Goal: Task Accomplishment & Management: Complete application form

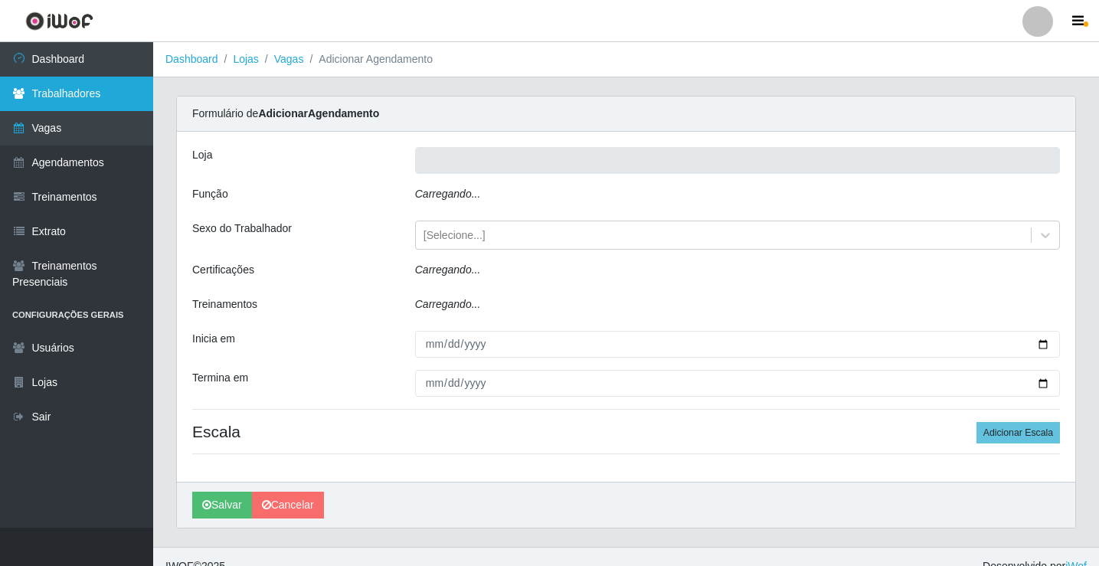
type input "Rede Econômico - Prata"
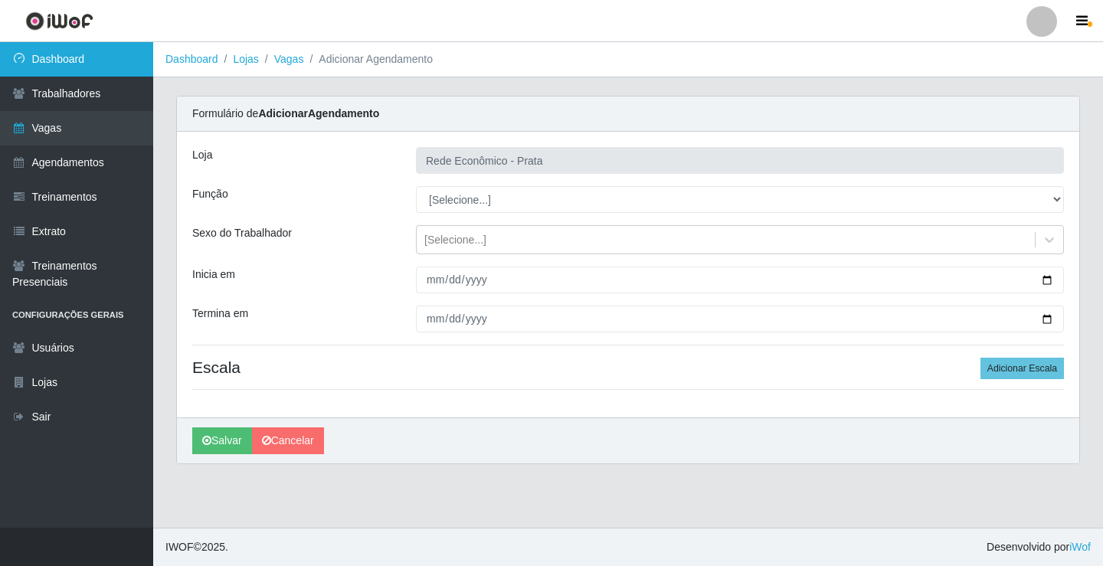
click at [80, 64] on link "Dashboard" at bounding box center [76, 59] width 153 height 34
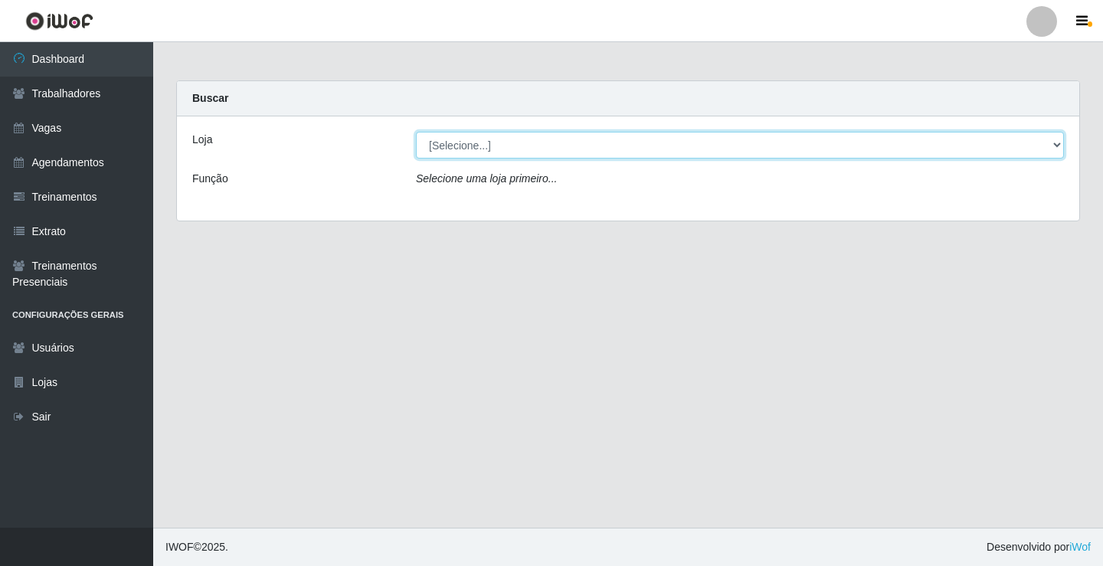
click at [1060, 148] on select "[Selecione...] Rede Econômico - Prata" at bounding box center [740, 145] width 648 height 27
select select "192"
click at [416, 132] on select "[Selecione...] Rede Econômico - Prata" at bounding box center [740, 145] width 648 height 27
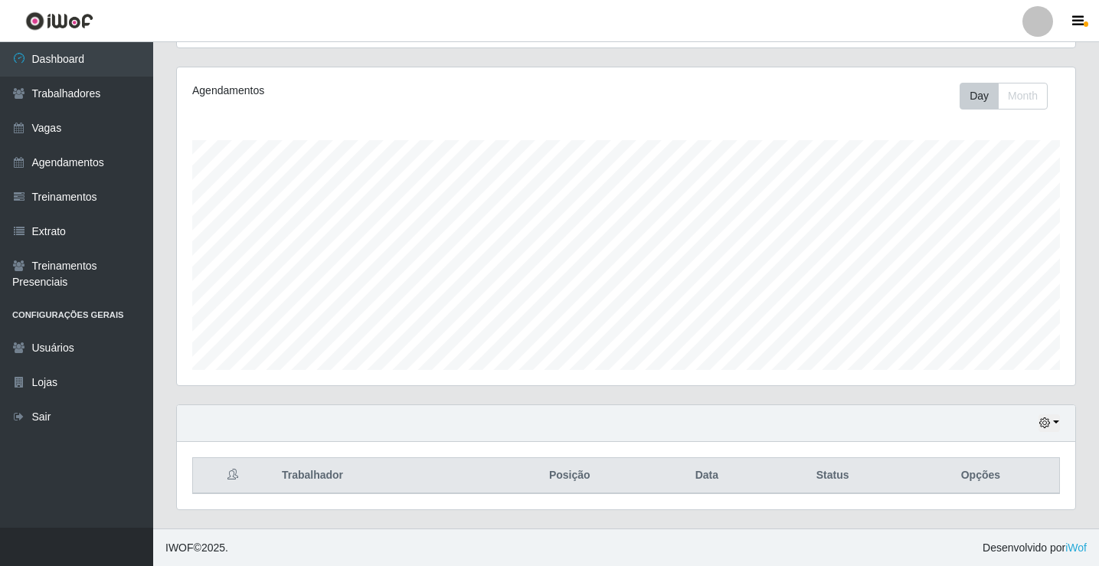
scroll to position [178, 0]
click at [1059, 424] on button "button" at bounding box center [1049, 423] width 21 height 18
click at [997, 365] on button "1 Semana" at bounding box center [998, 365] width 121 height 32
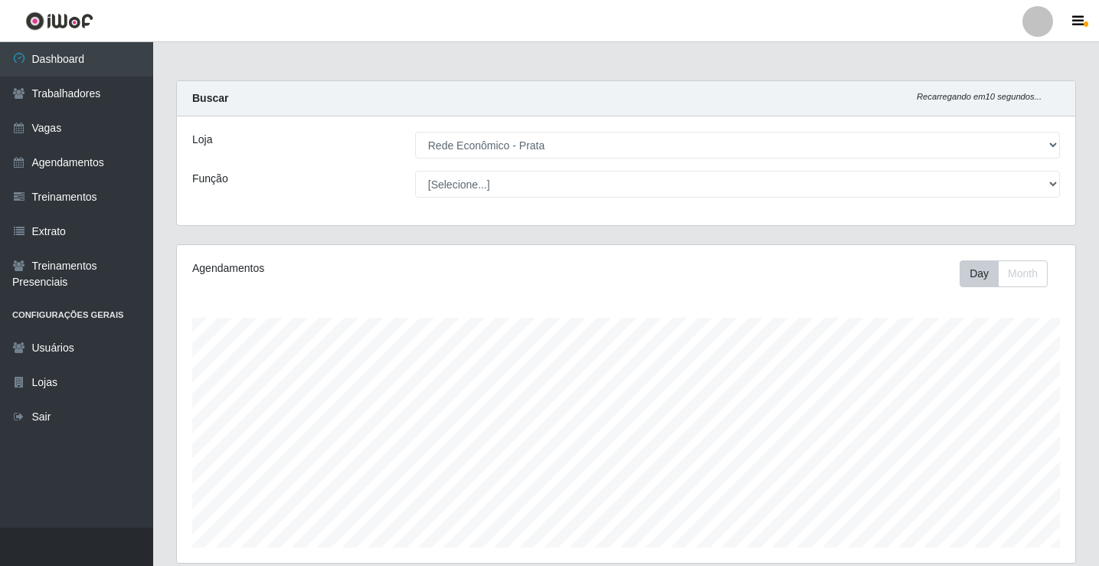
scroll to position [178, 0]
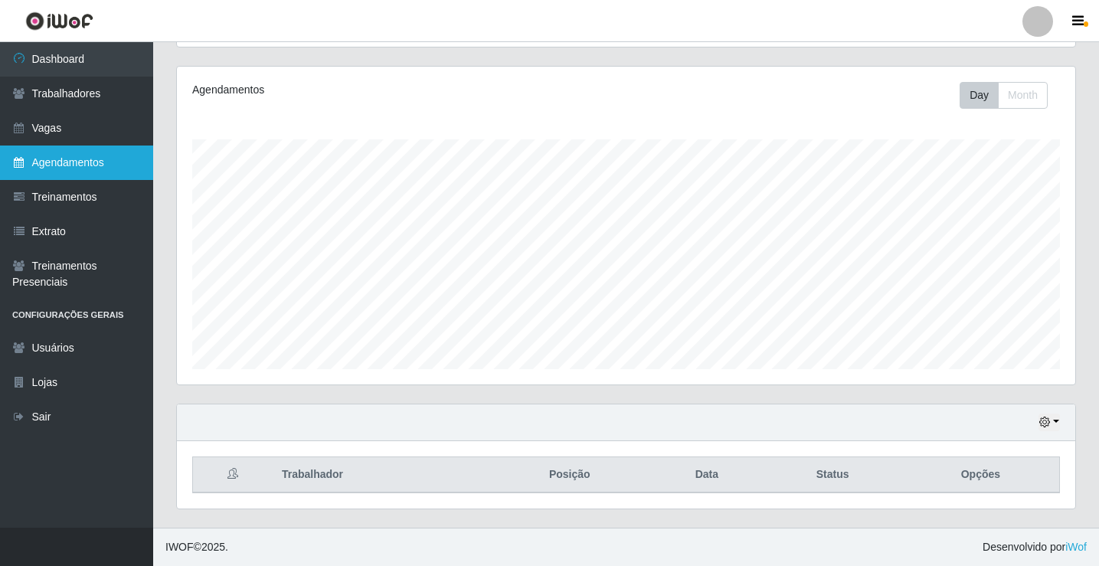
click at [52, 159] on link "Agendamentos" at bounding box center [76, 163] width 153 height 34
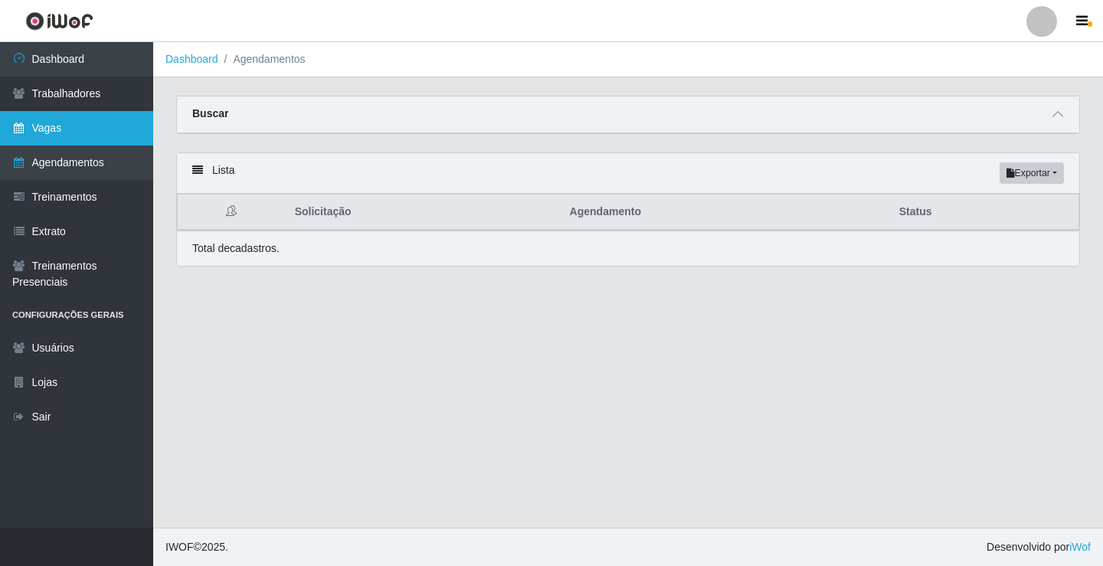
click at [103, 118] on link "Vagas" at bounding box center [76, 128] width 153 height 34
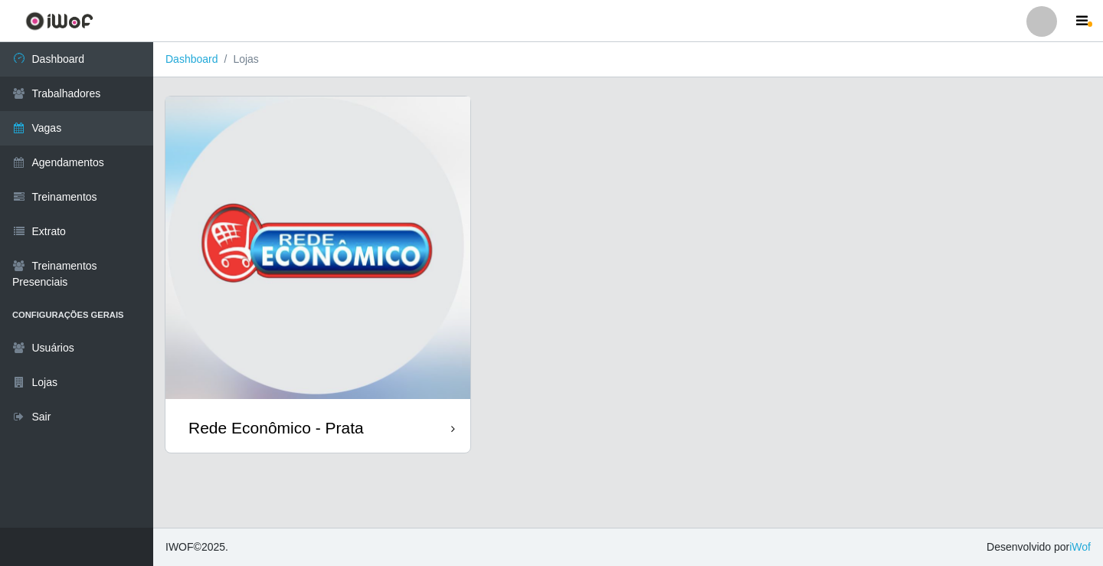
click at [289, 395] on img at bounding box center [317, 250] width 305 height 306
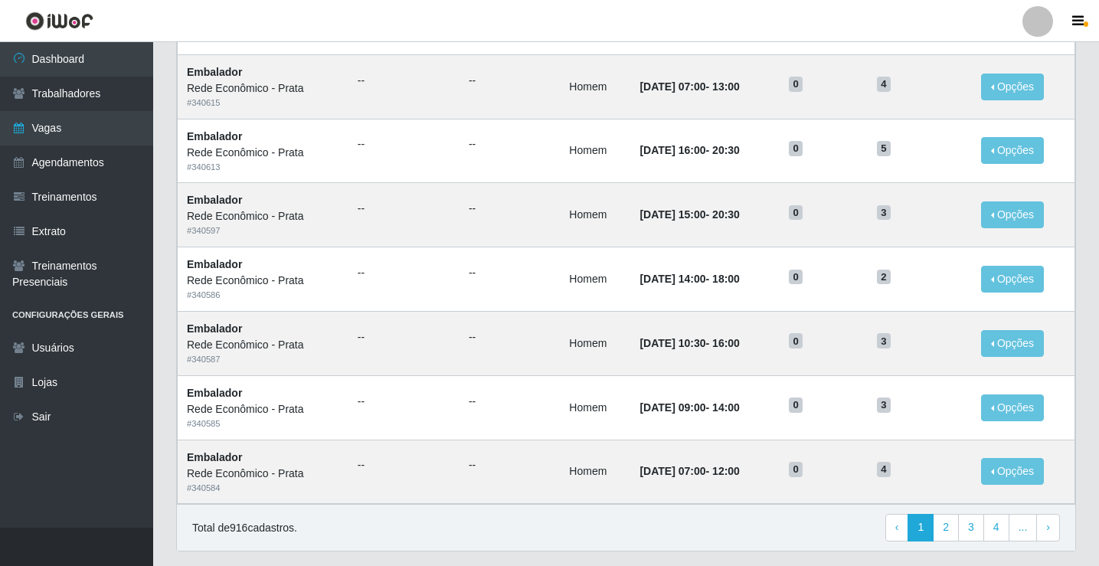
scroll to position [732, 0]
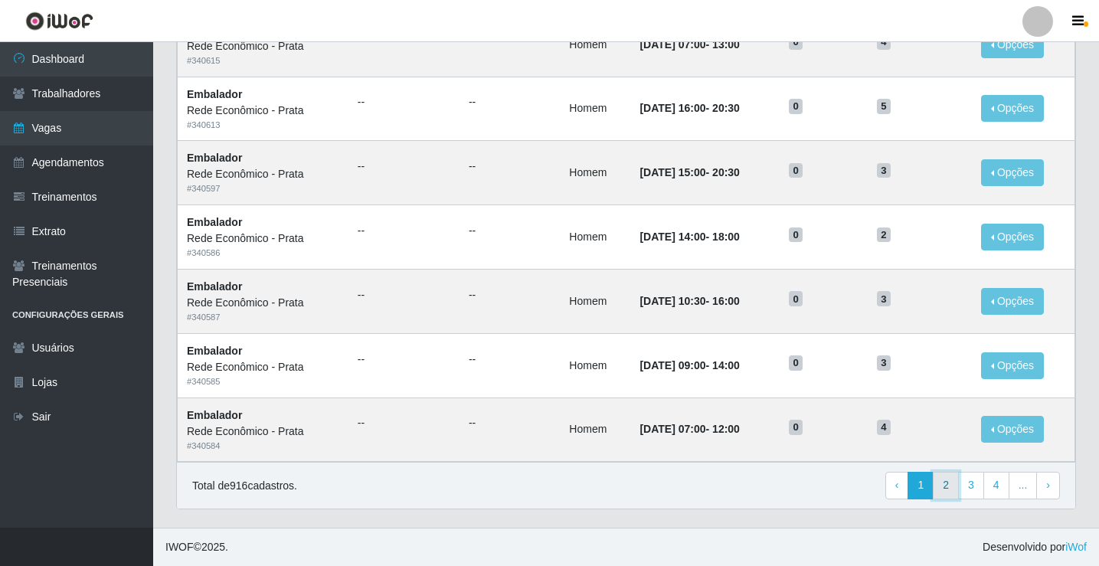
click at [954, 479] on link "2" at bounding box center [946, 486] width 26 height 28
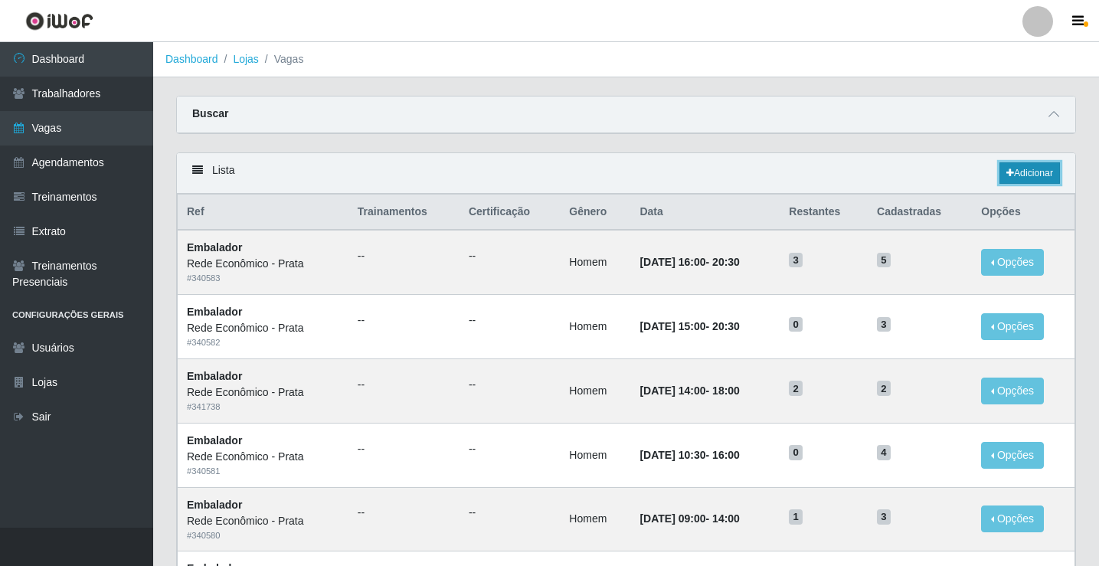
click at [1010, 172] on icon at bounding box center [1011, 173] width 8 height 9
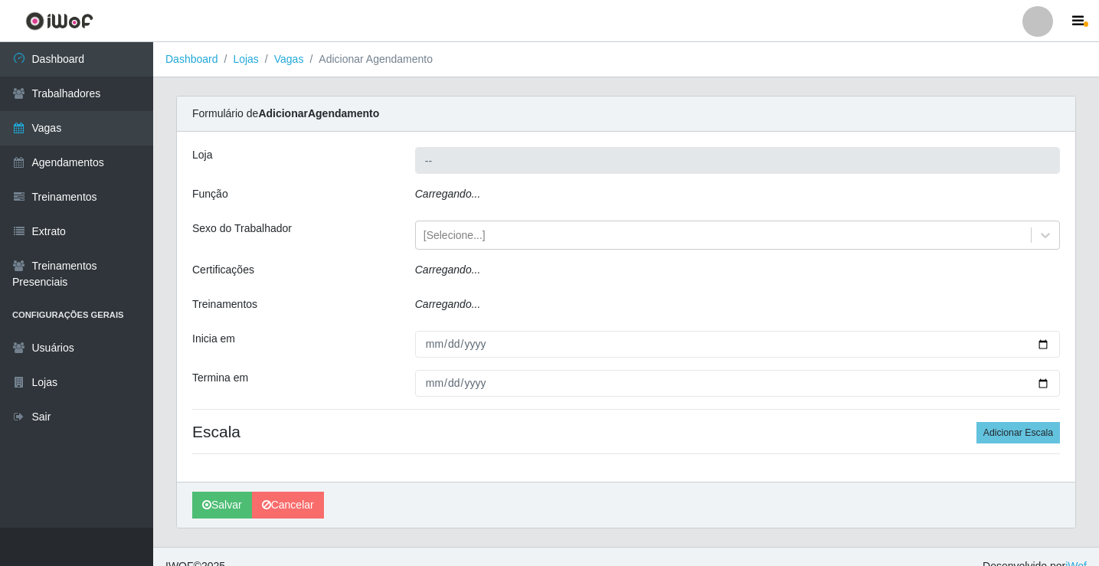
type input "Rede Econômico - Prata"
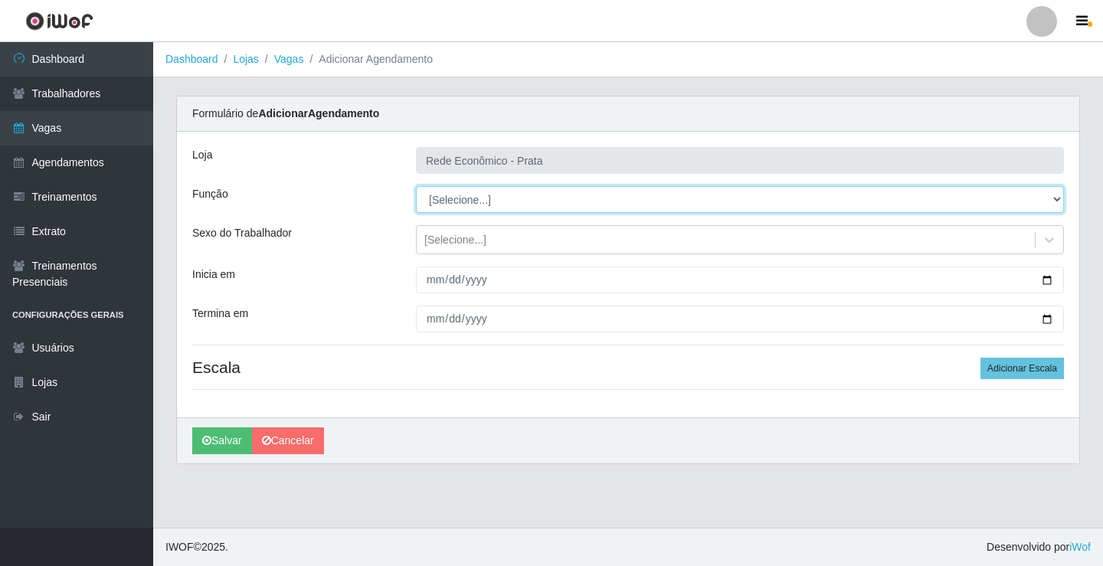
click at [1054, 195] on select "[Selecione...] ASG ASG + ASG ++ Embalador Embalador + Embalador ++ Operador de …" at bounding box center [740, 199] width 648 height 27
select select "1"
click at [416, 186] on select "[Selecione...] ASG ASG + ASG ++ Embalador Embalador + Embalador ++ Operador de …" at bounding box center [740, 199] width 648 height 27
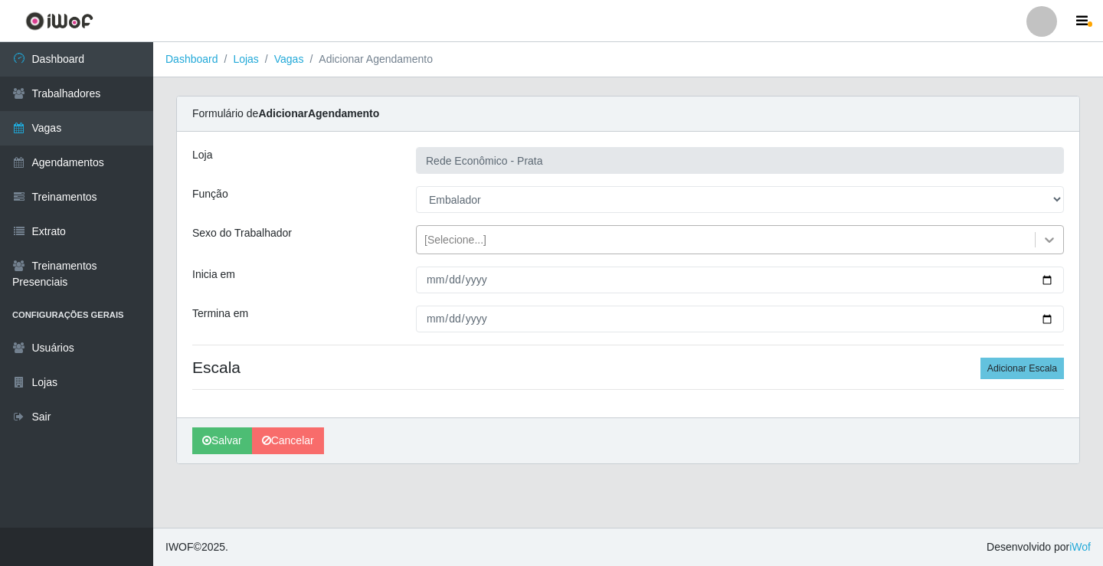
click at [1049, 247] on div at bounding box center [1050, 240] width 28 height 28
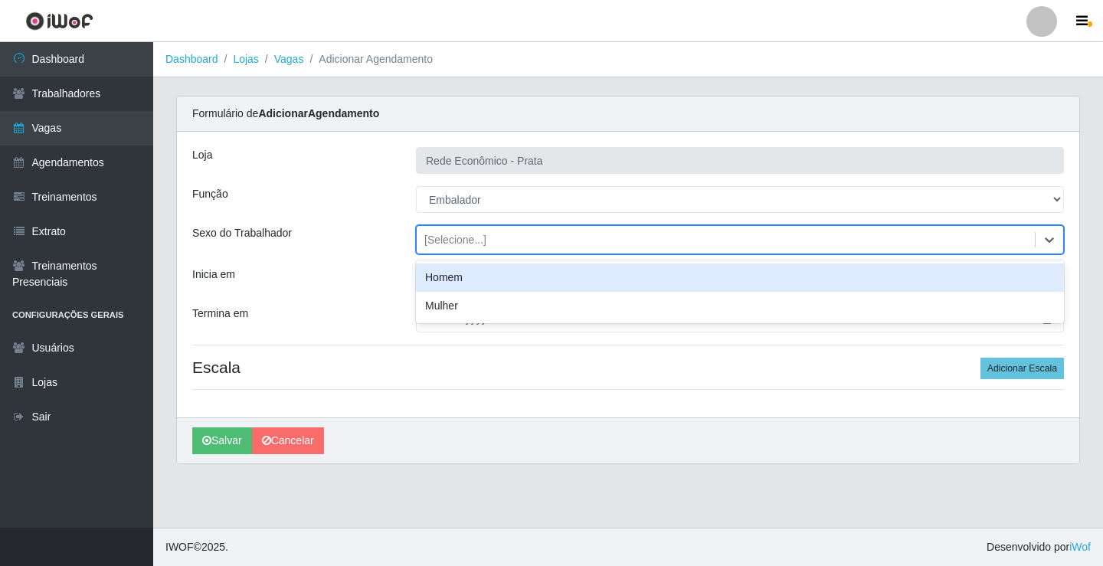
click at [454, 286] on div "Homem" at bounding box center [740, 278] width 648 height 28
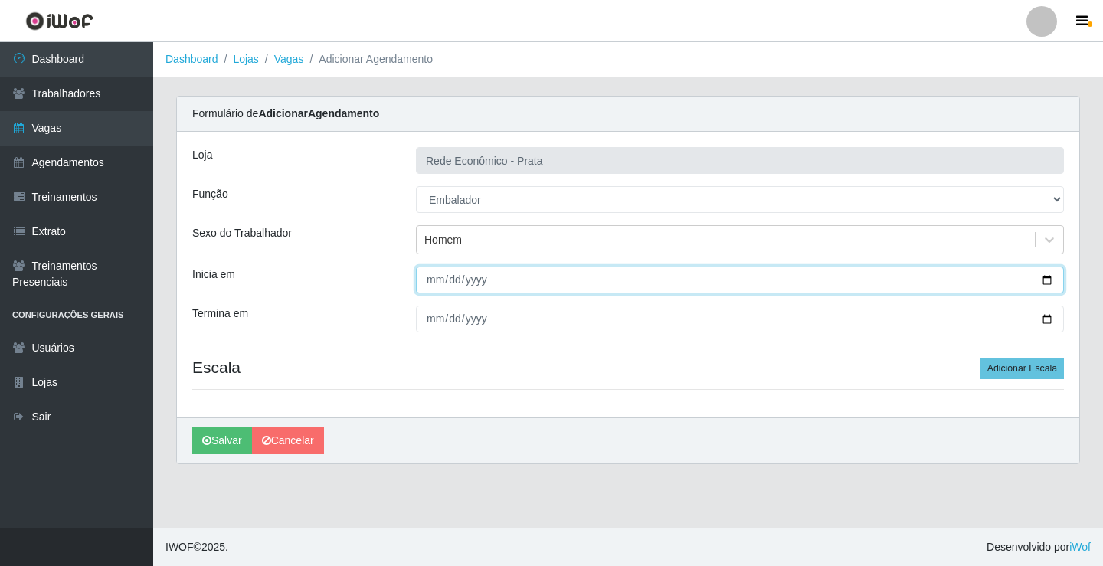
click at [431, 282] on input "Inicia em" at bounding box center [740, 280] width 648 height 27
type input "2025-09-08"
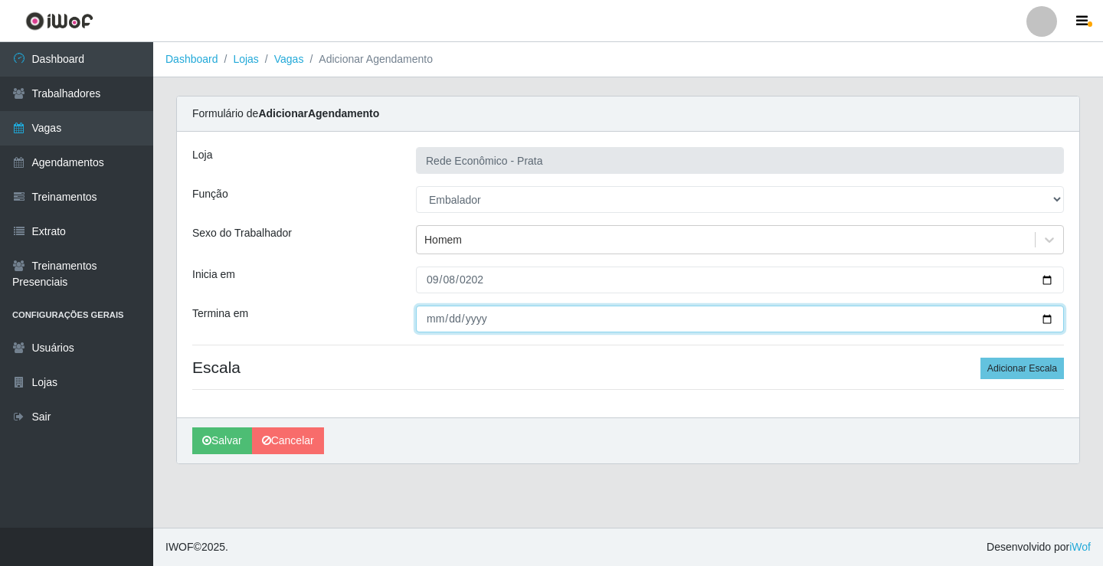
click at [432, 320] on input "Termina em" at bounding box center [740, 319] width 648 height 27
type input "2025-09-08"
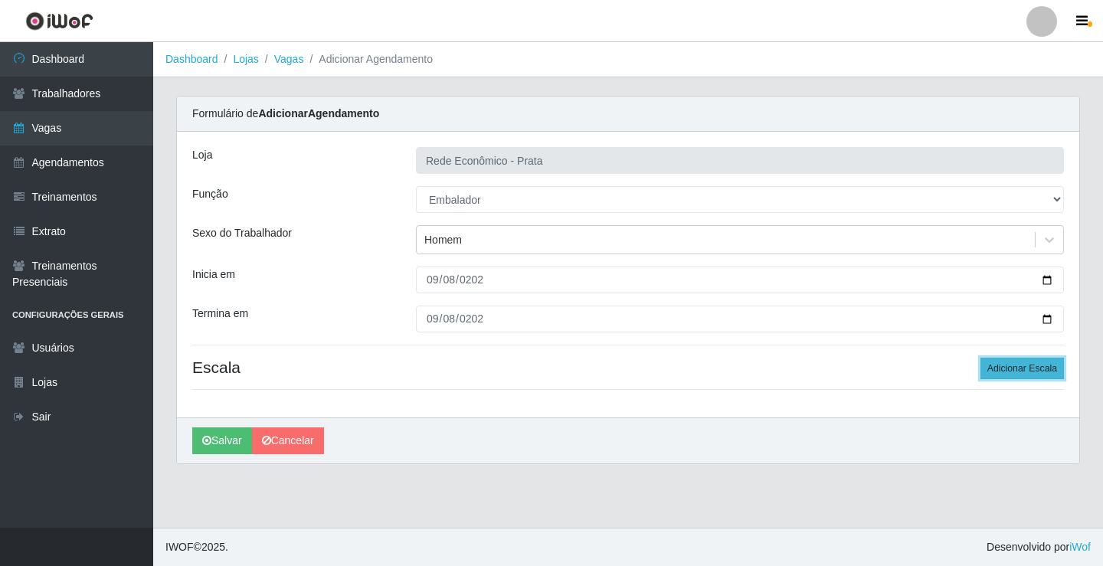
click at [1019, 377] on button "Adicionar Escala" at bounding box center [1022, 368] width 83 height 21
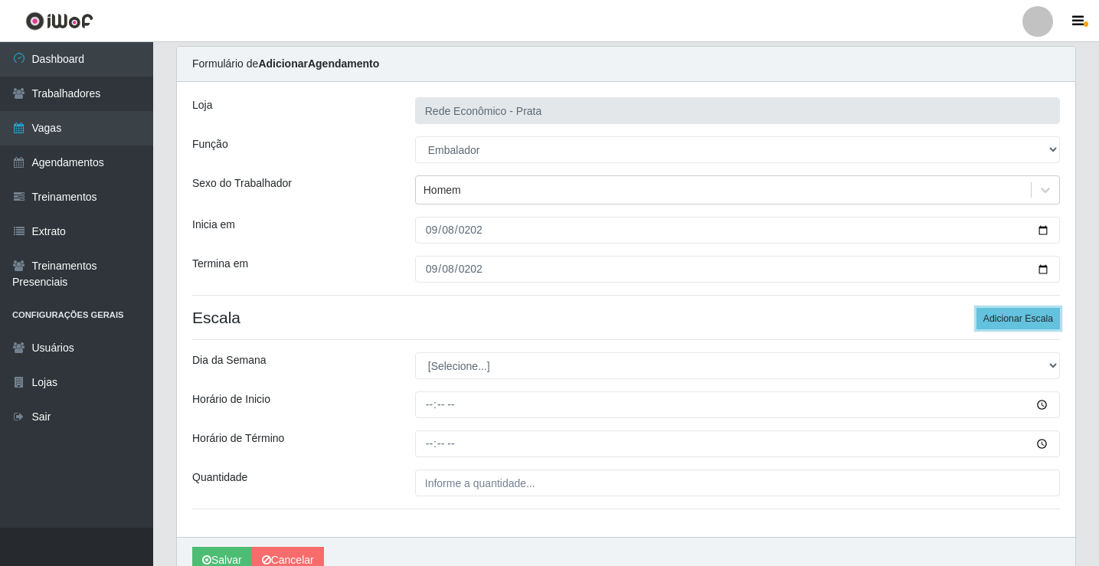
scroll to position [77, 0]
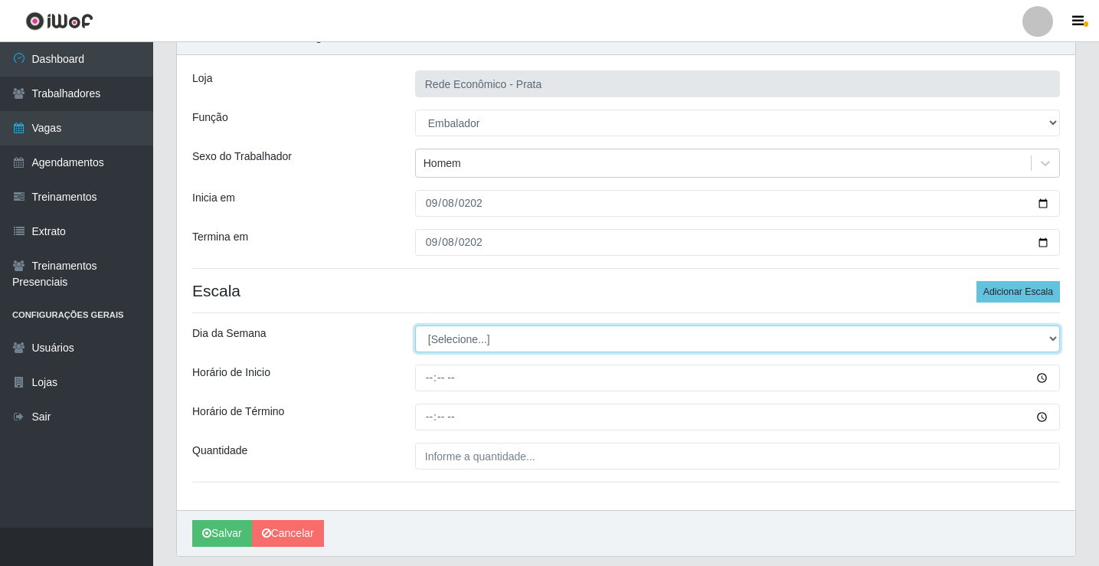
click at [1054, 339] on select "[Selecione...] Segunda Terça Quarta Quinta Sexta Sábado Domingo" at bounding box center [737, 339] width 645 height 27
select select "1"
click at [415, 326] on select "[Selecione...] Segunda Terça Quarta Quinta Sexta Sábado Domingo" at bounding box center [737, 339] width 645 height 27
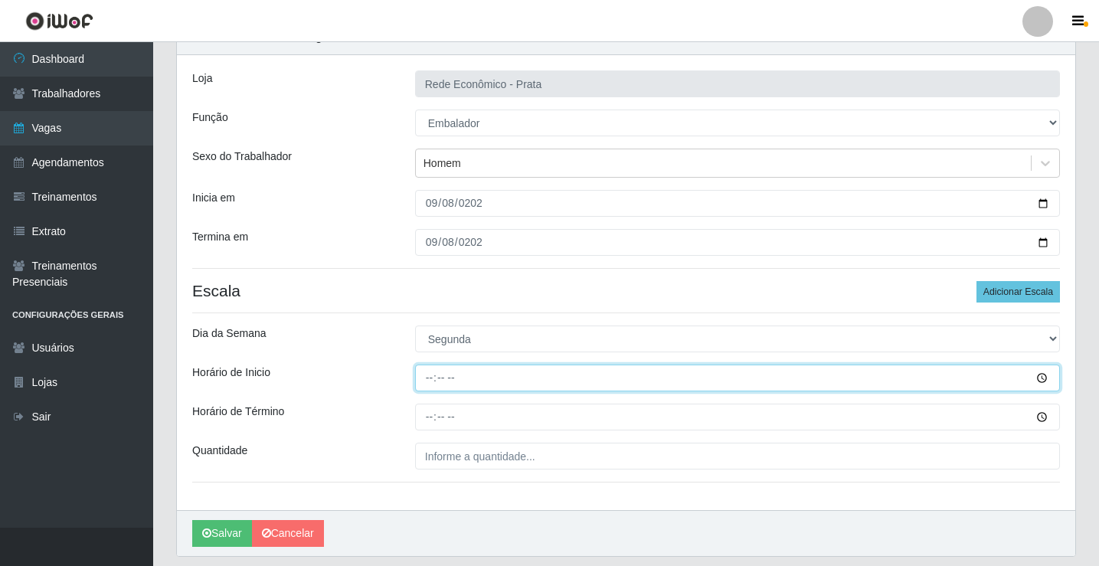
click at [432, 382] on input "Horário de Inicio" at bounding box center [737, 378] width 645 height 27
type input "09:00"
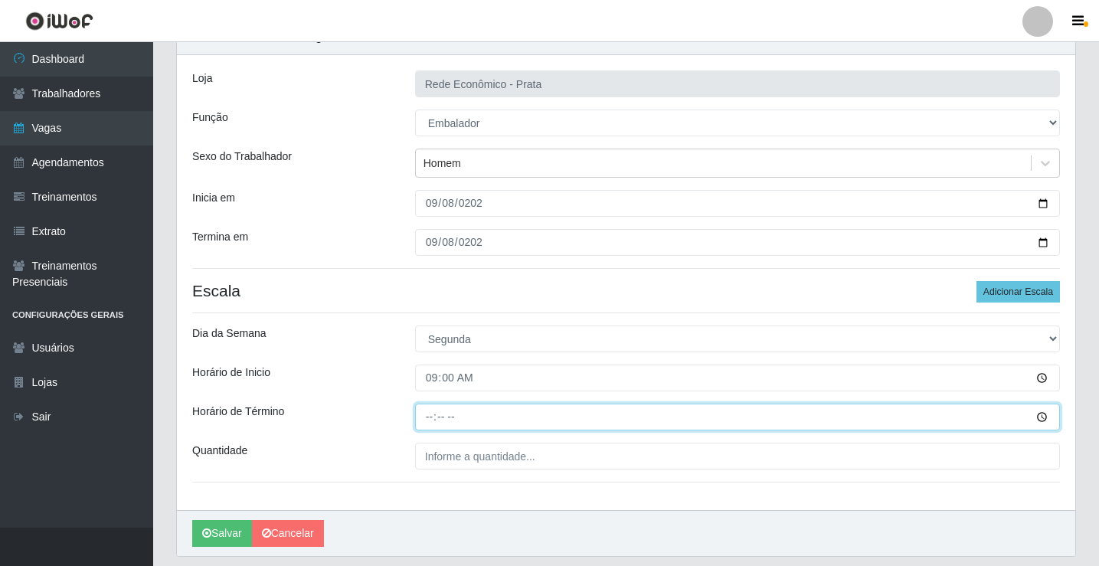
click at [439, 421] on input "Horário de Término" at bounding box center [737, 417] width 645 height 27
click at [430, 421] on input "Horário de Término" at bounding box center [737, 417] width 645 height 27
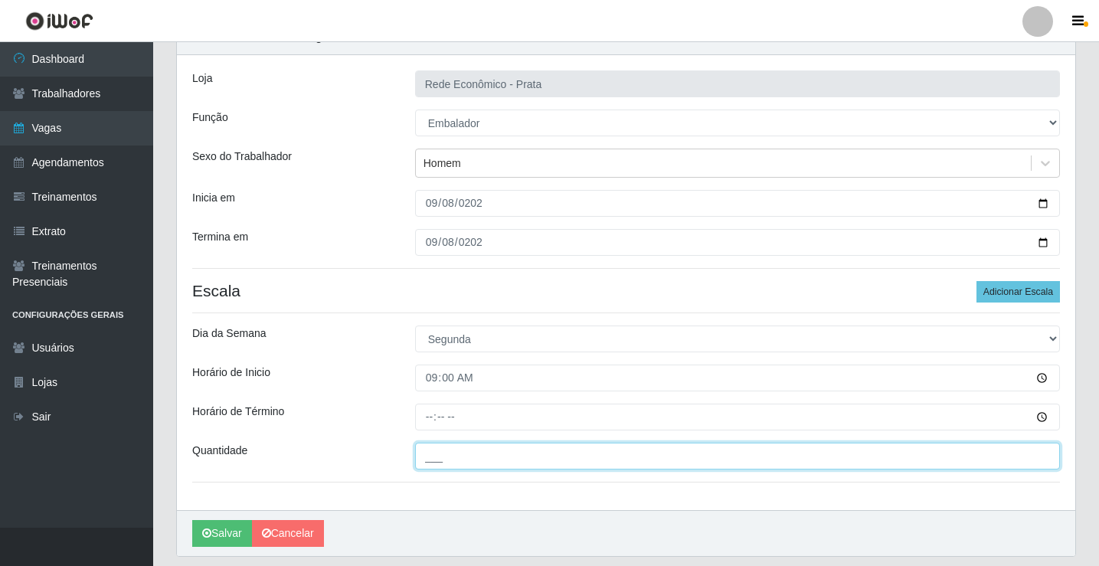
click at [429, 467] on input "___" at bounding box center [737, 456] width 645 height 27
type input "4__"
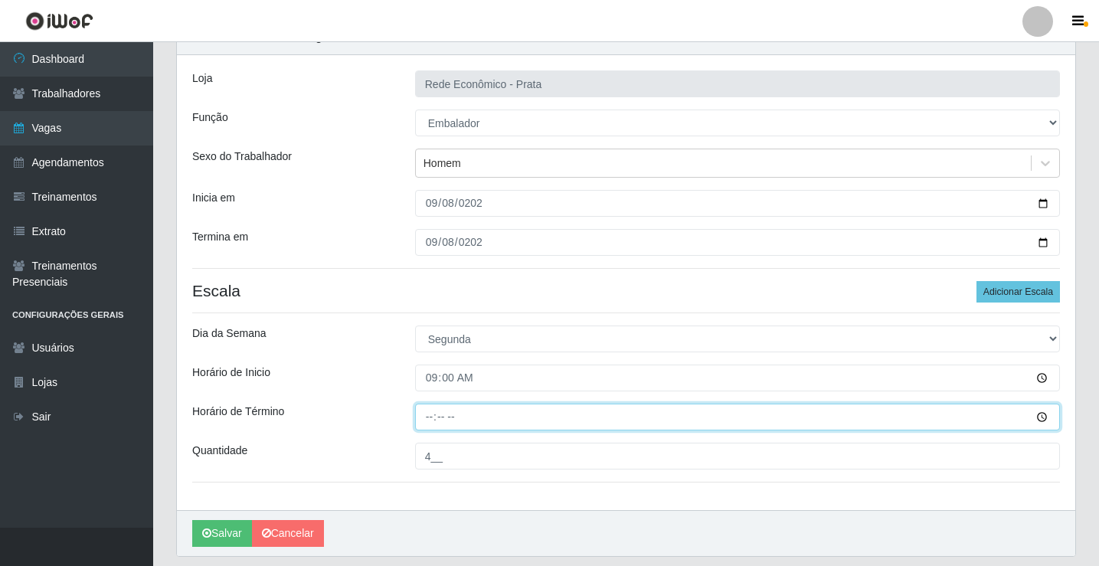
click at [431, 418] on input "Horário de Término" at bounding box center [737, 417] width 645 height 27
type input "14:00"
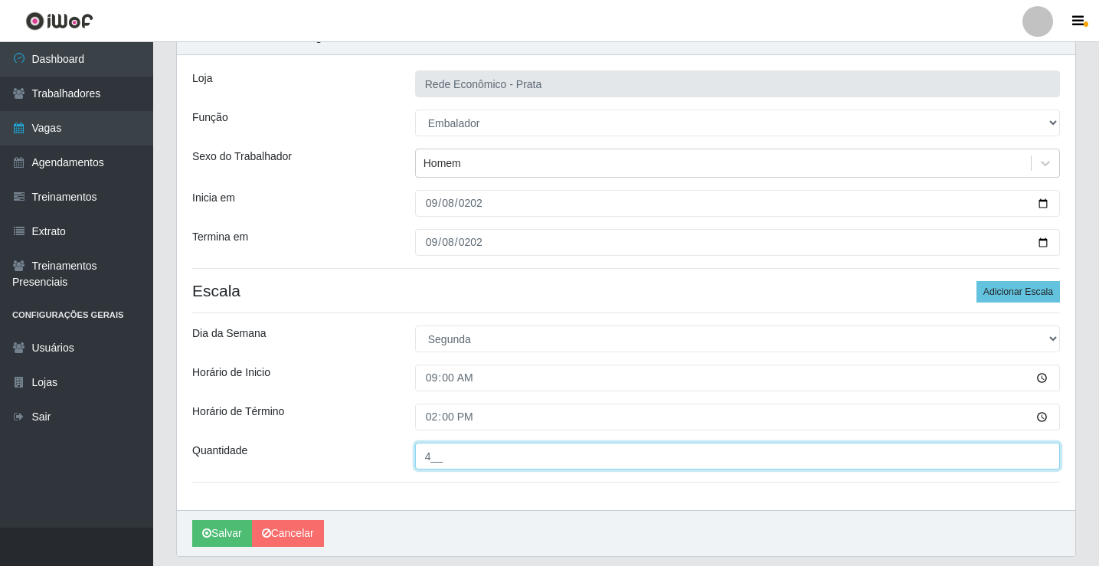
click at [448, 460] on input "4__" at bounding box center [737, 456] width 645 height 27
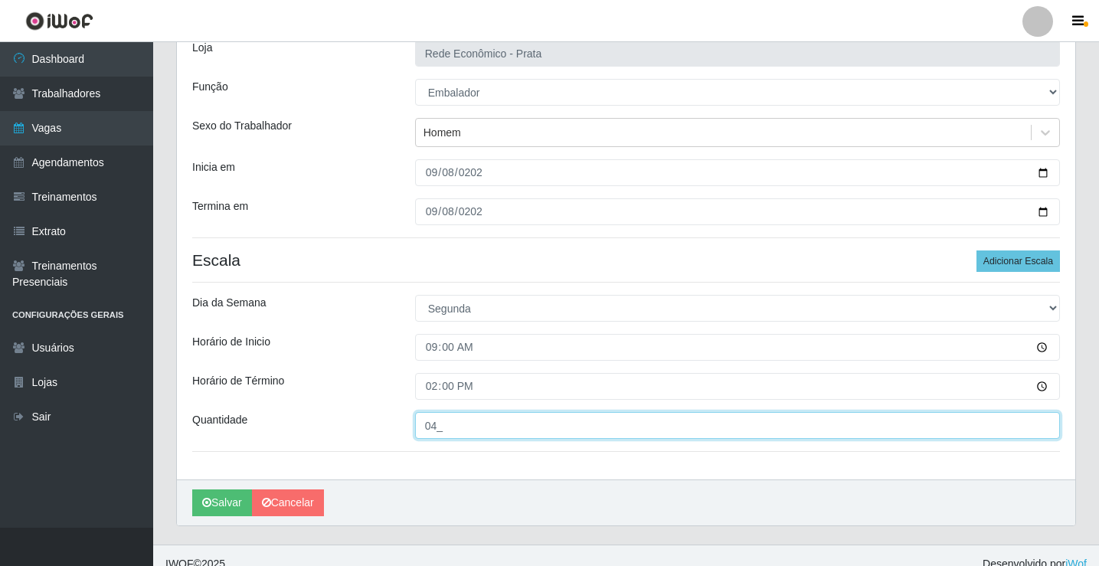
scroll to position [124, 0]
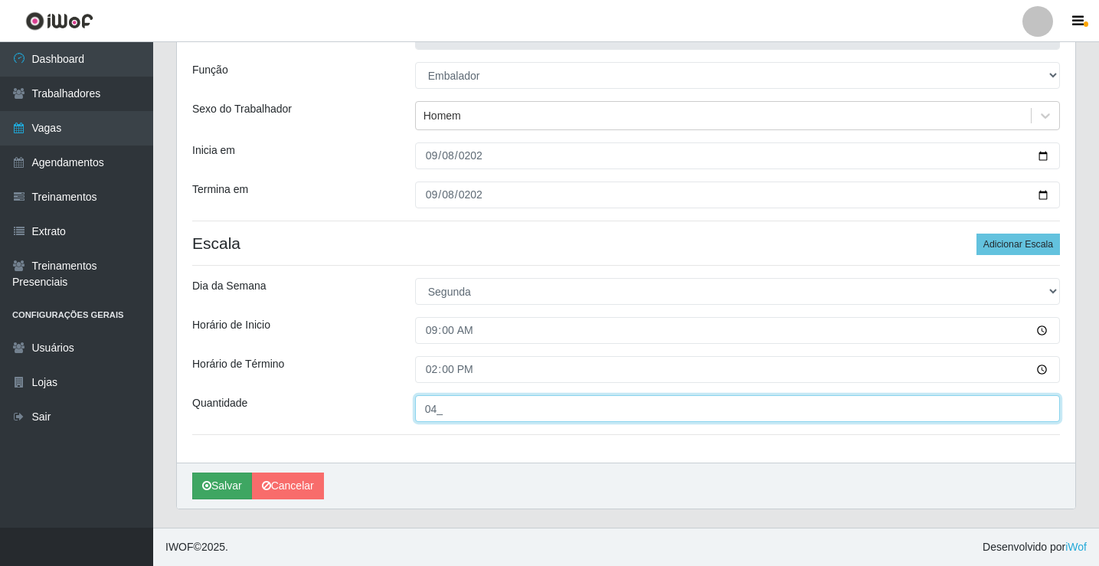
type input "04_"
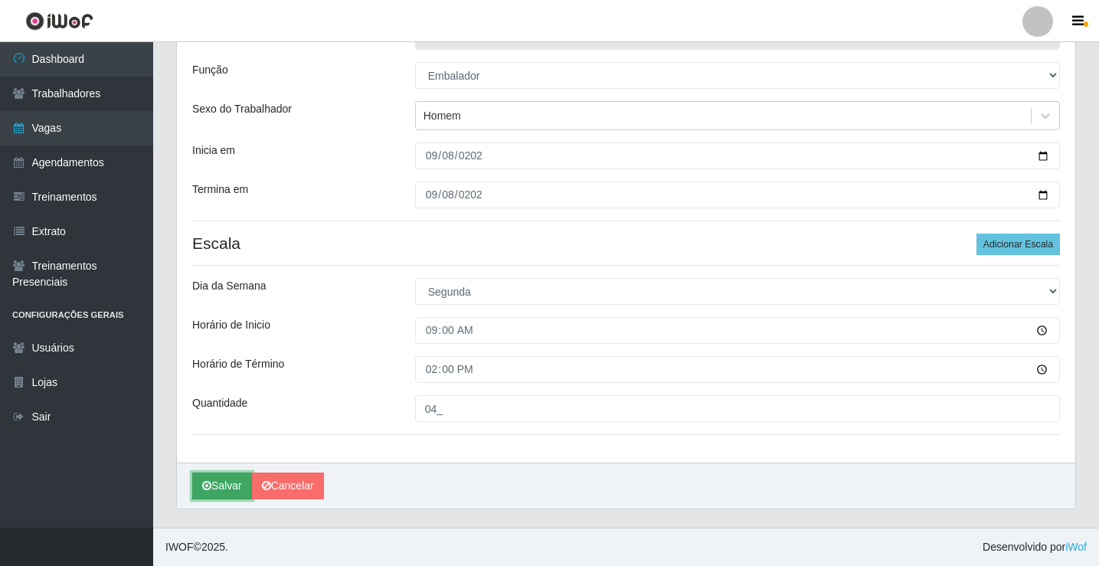
click at [218, 489] on button "Salvar" at bounding box center [222, 486] width 60 height 27
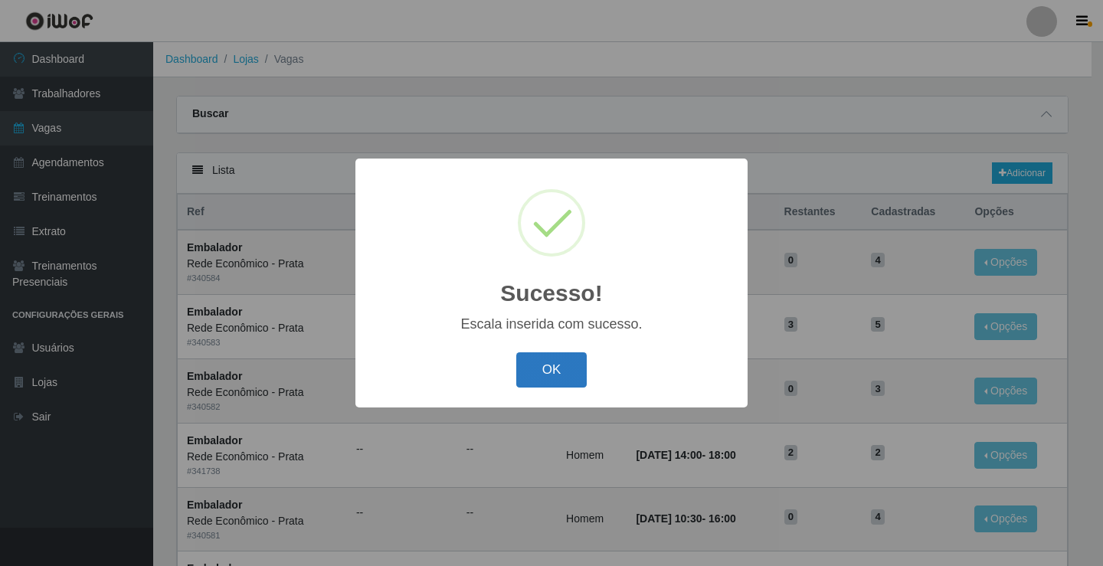
click at [531, 384] on button "OK" at bounding box center [551, 370] width 71 height 36
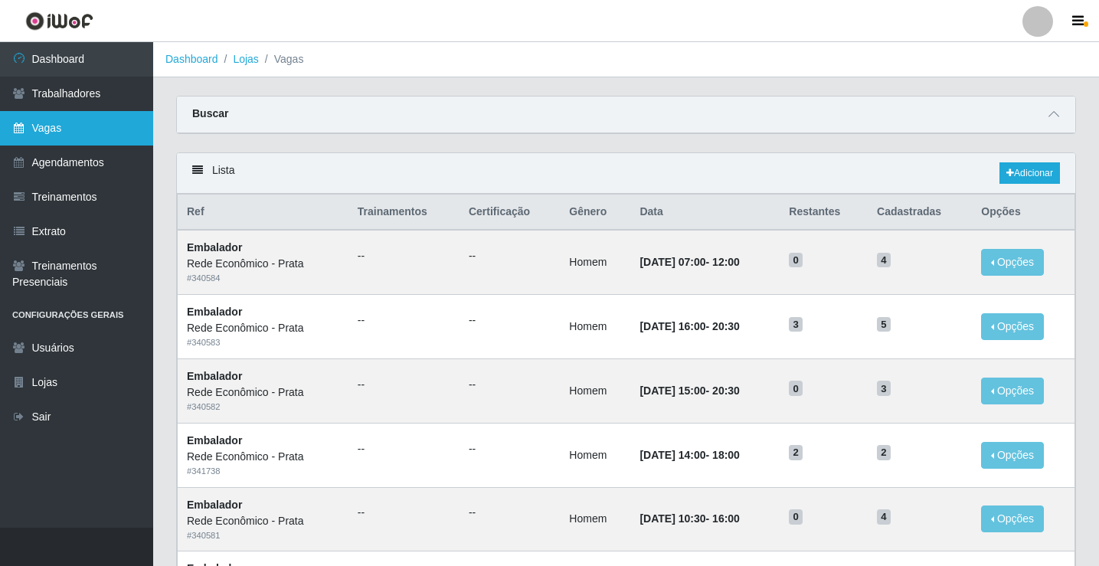
click at [69, 135] on link "Vagas" at bounding box center [76, 128] width 153 height 34
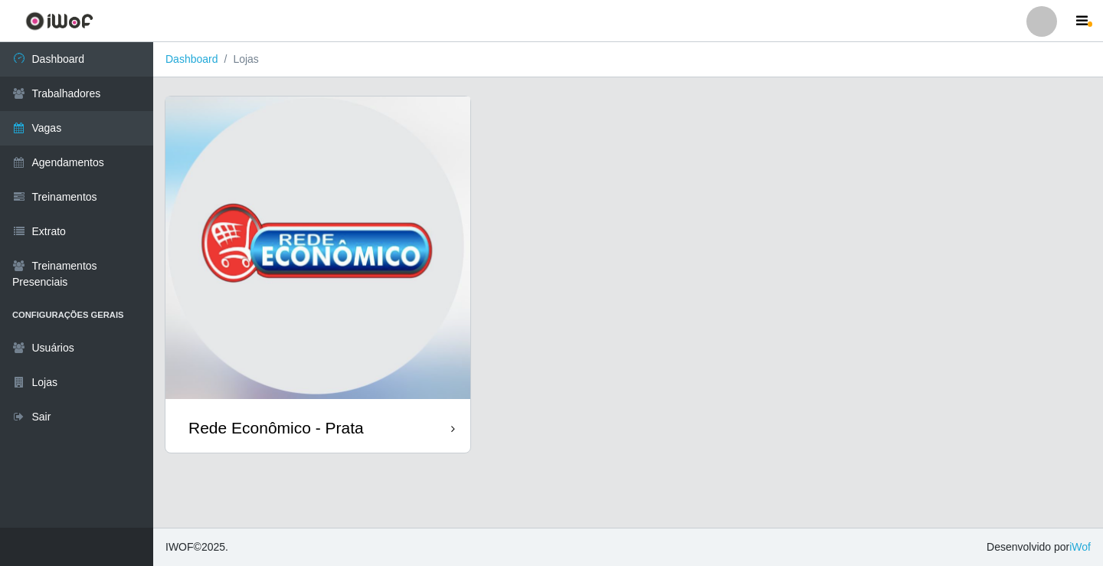
click at [277, 440] on div "Rede Econômico - Prata" at bounding box center [317, 428] width 305 height 50
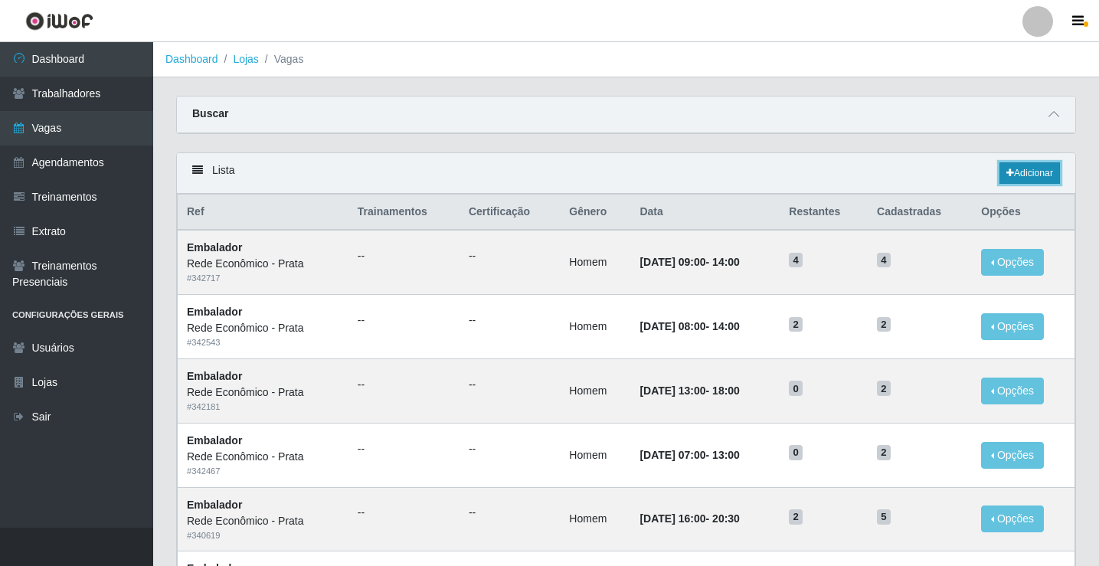
click at [1020, 177] on link "Adicionar" at bounding box center [1030, 172] width 61 height 21
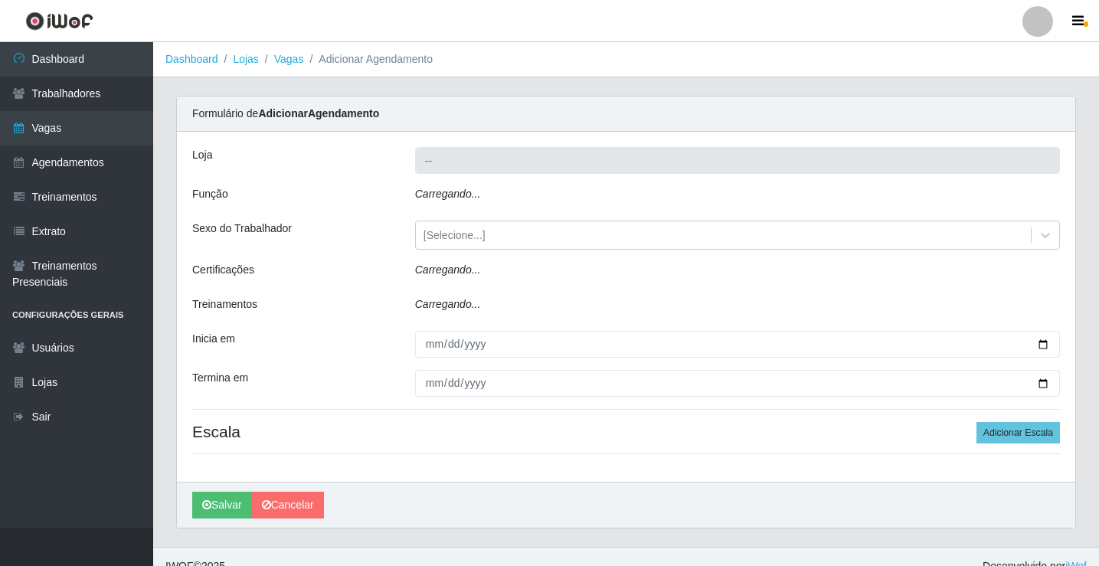
type input "Rede Econômico - Prata"
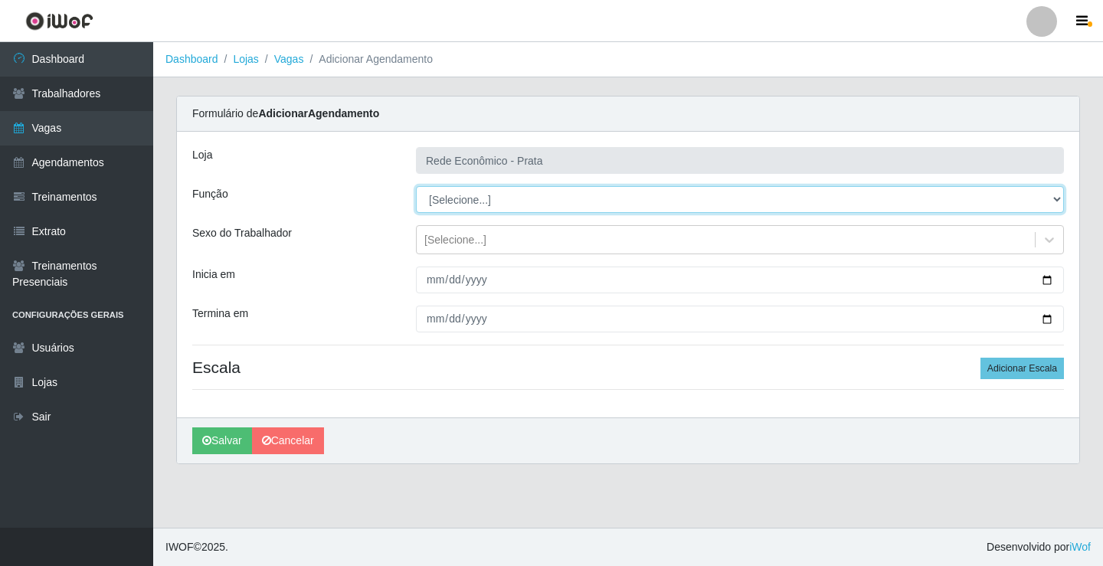
click at [1053, 198] on select "[Selecione...] ASG ASG + ASG ++ Embalador Embalador + Embalador ++ Operador de …" at bounding box center [740, 199] width 648 height 27
select select "1"
click at [416, 186] on select "[Selecione...] ASG ASG + ASG ++ Embalador Embalador + Embalador ++ Operador de …" at bounding box center [740, 199] width 648 height 27
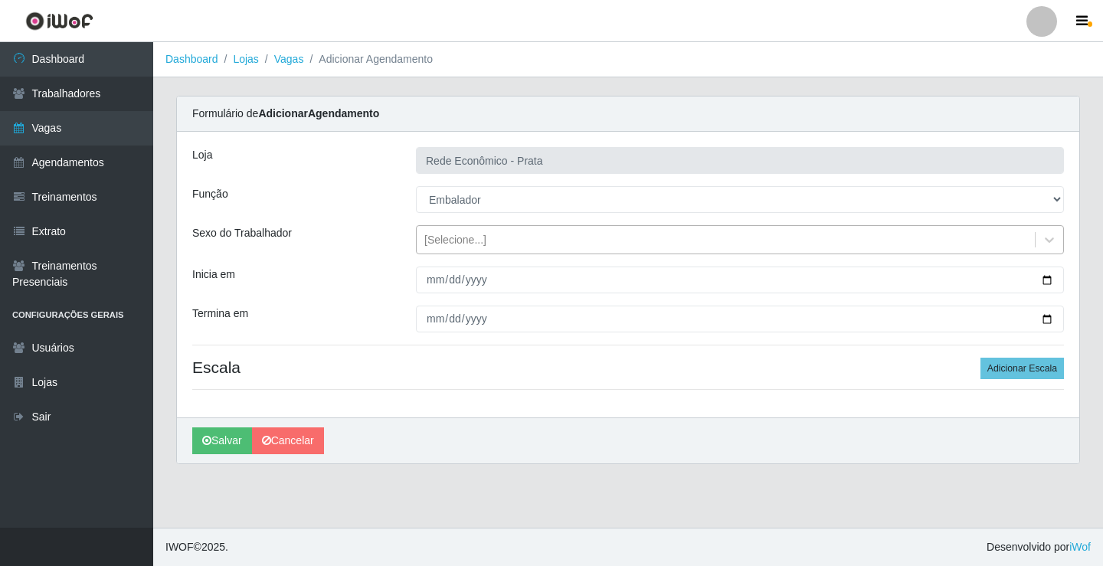
click at [442, 245] on div "[Selecione...]" at bounding box center [455, 240] width 62 height 16
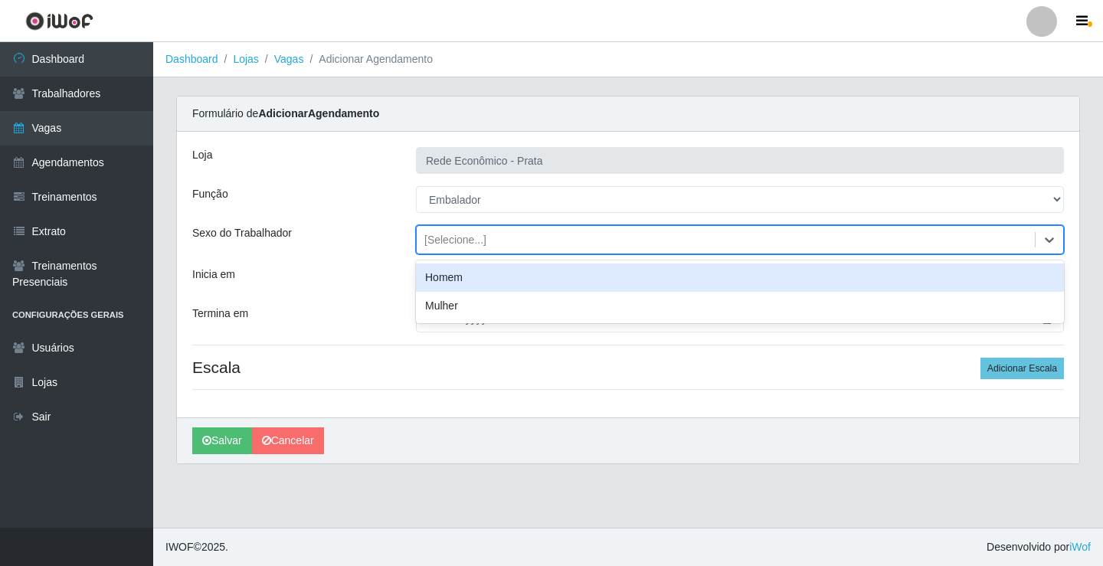
click at [454, 282] on div "Homem" at bounding box center [740, 278] width 648 height 28
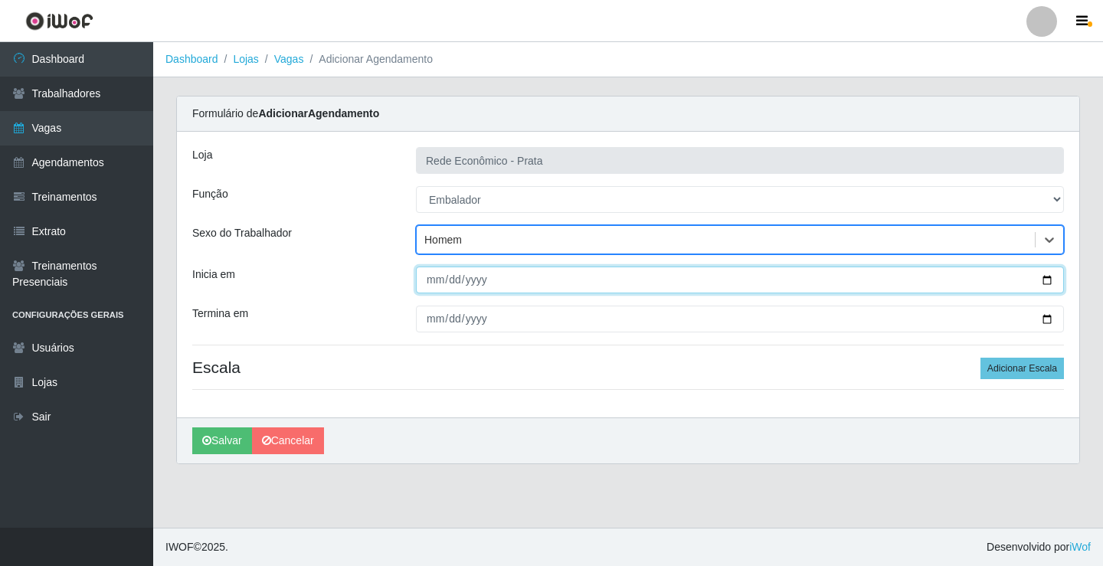
click at [437, 283] on input "Inicia em" at bounding box center [740, 280] width 648 height 27
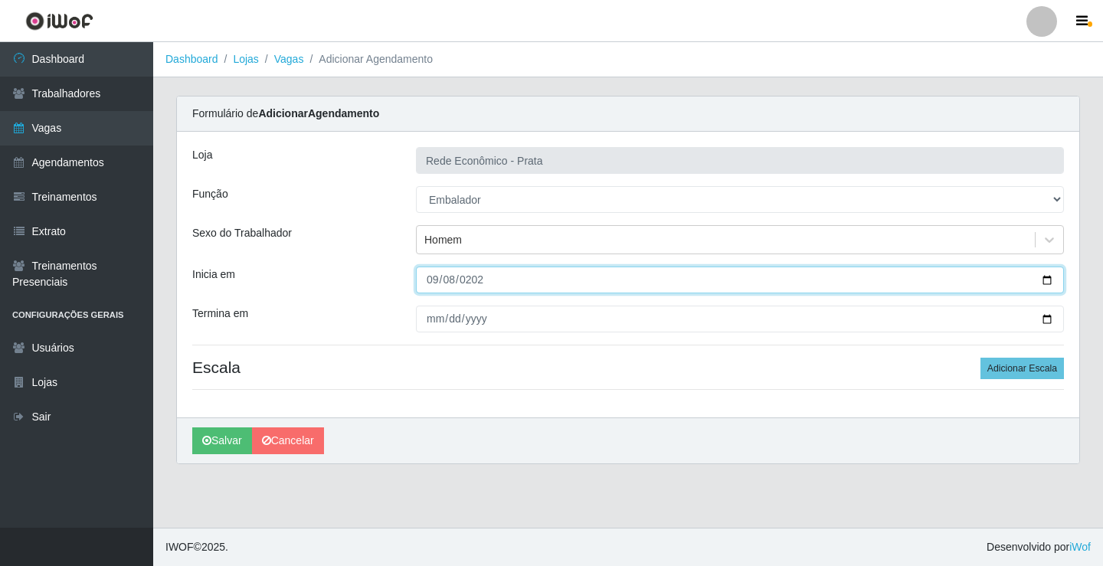
type input "2025-09-08"
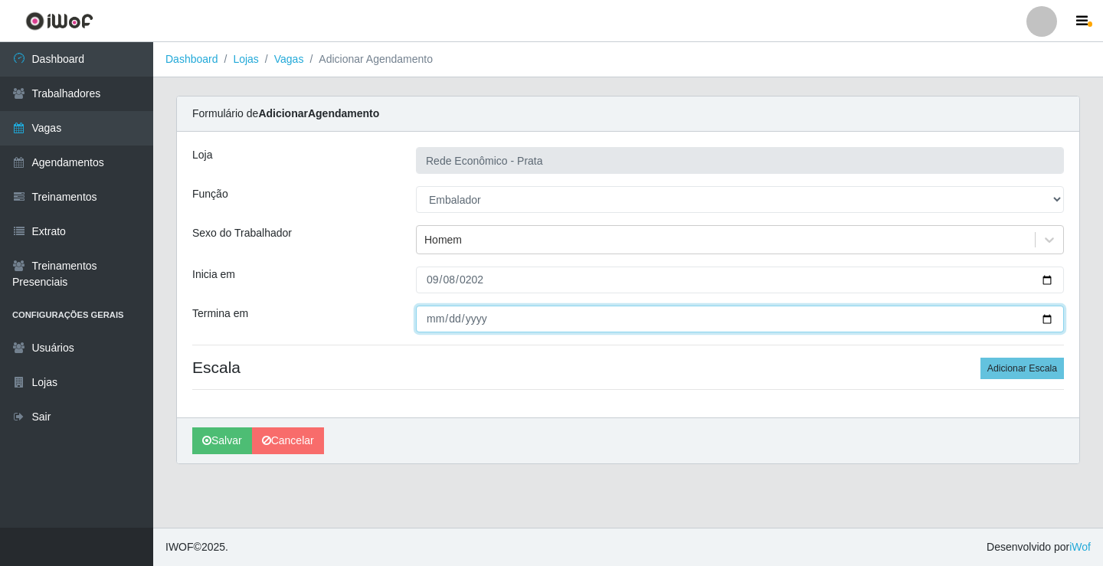
click at [436, 321] on input "Termina em" at bounding box center [740, 319] width 648 height 27
type input "2025-09-08"
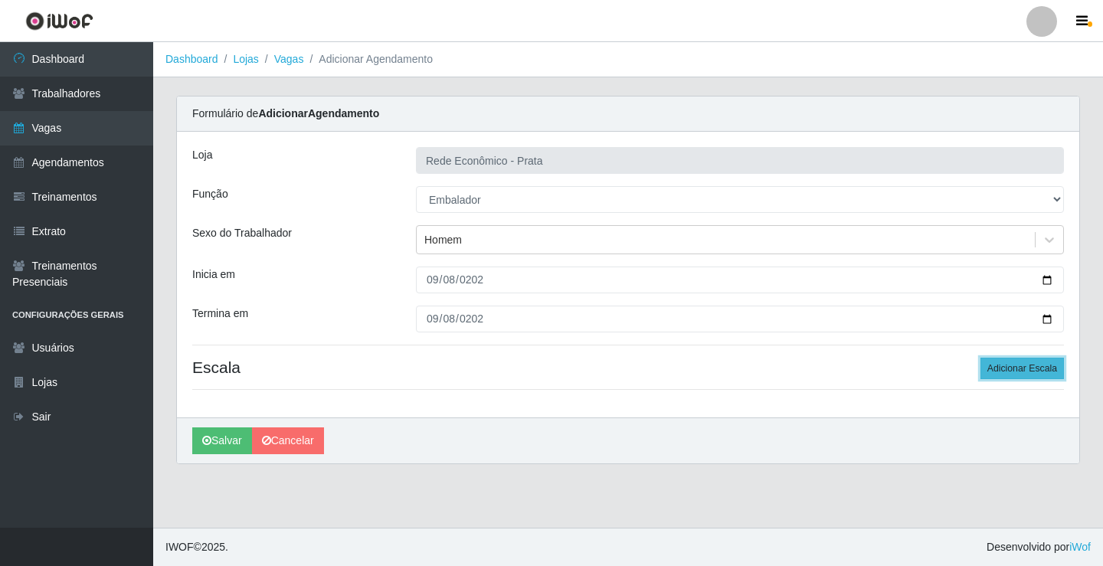
click at [1033, 365] on button "Adicionar Escala" at bounding box center [1022, 368] width 83 height 21
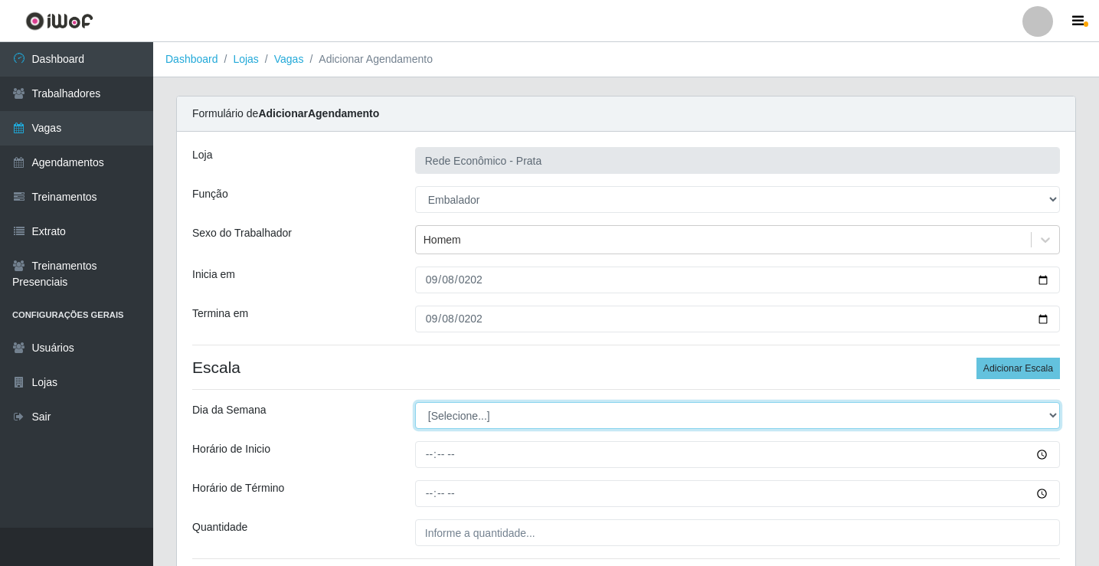
click at [1056, 414] on select "[Selecione...] Segunda Terça Quarta Quinta Sexta Sábado Domingo" at bounding box center [737, 415] width 645 height 27
select select "1"
click at [415, 402] on select "[Selecione...] Segunda Terça Quarta Quinta Sexta Sábado Domingo" at bounding box center [737, 415] width 645 height 27
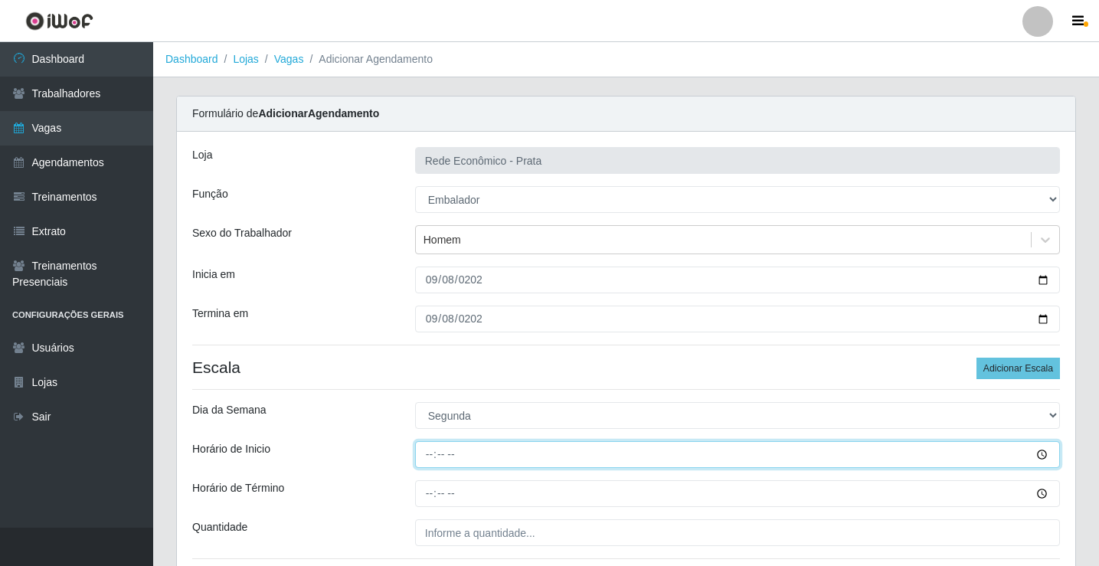
click at [431, 460] on input "Horário de Inicio" at bounding box center [737, 454] width 645 height 27
type input "10:30"
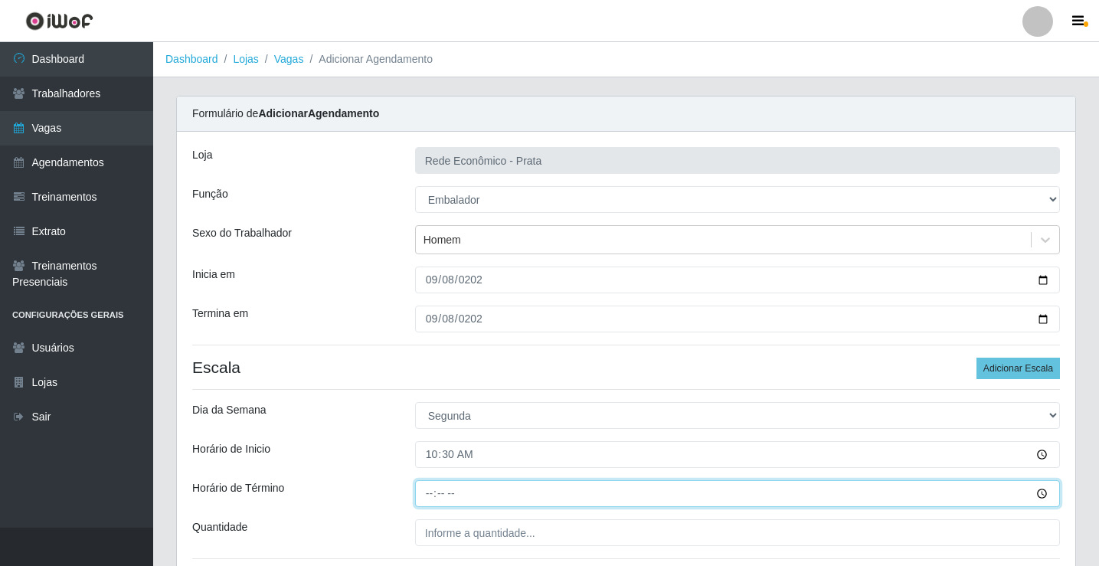
drag, startPoint x: 432, startPoint y: 493, endPoint x: 459, endPoint y: 524, distance: 40.7
click at [432, 496] on input "Horário de Término" at bounding box center [737, 493] width 645 height 27
type input "16:00"
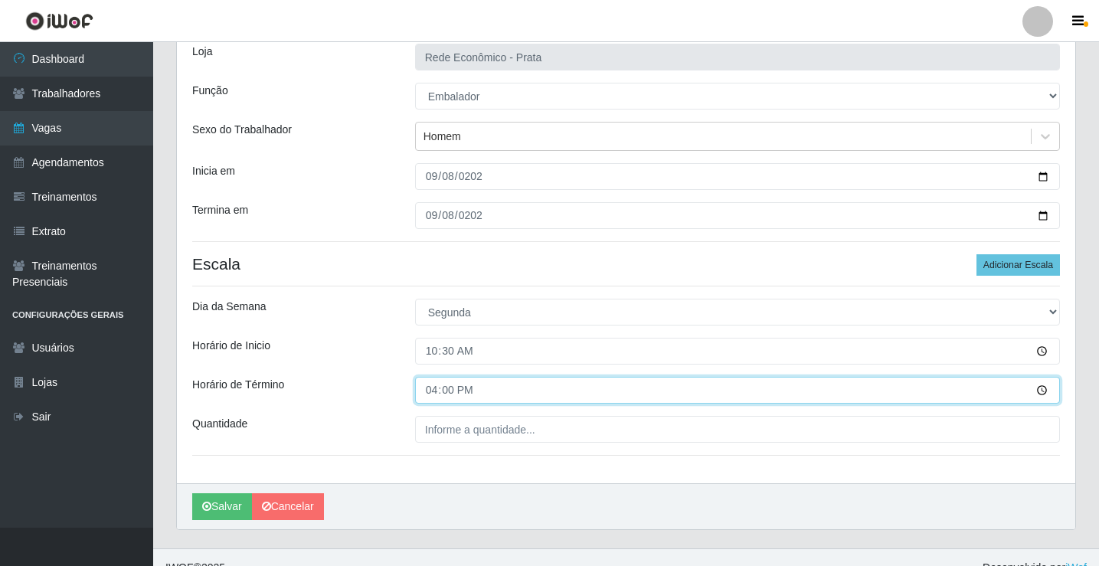
scroll to position [124, 0]
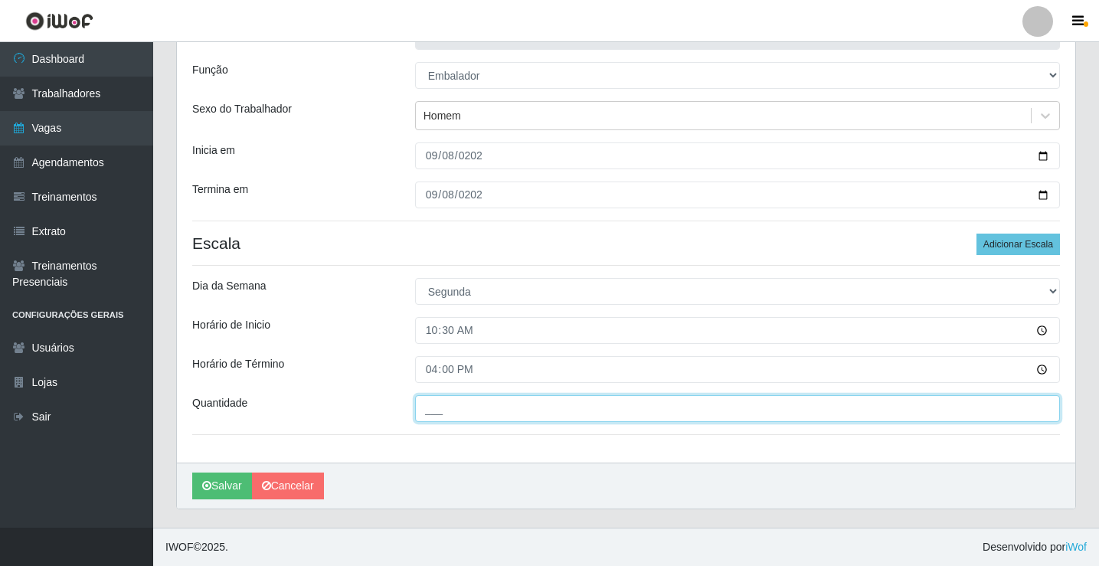
click at [447, 413] on input "___" at bounding box center [737, 408] width 645 height 27
type input "03_"
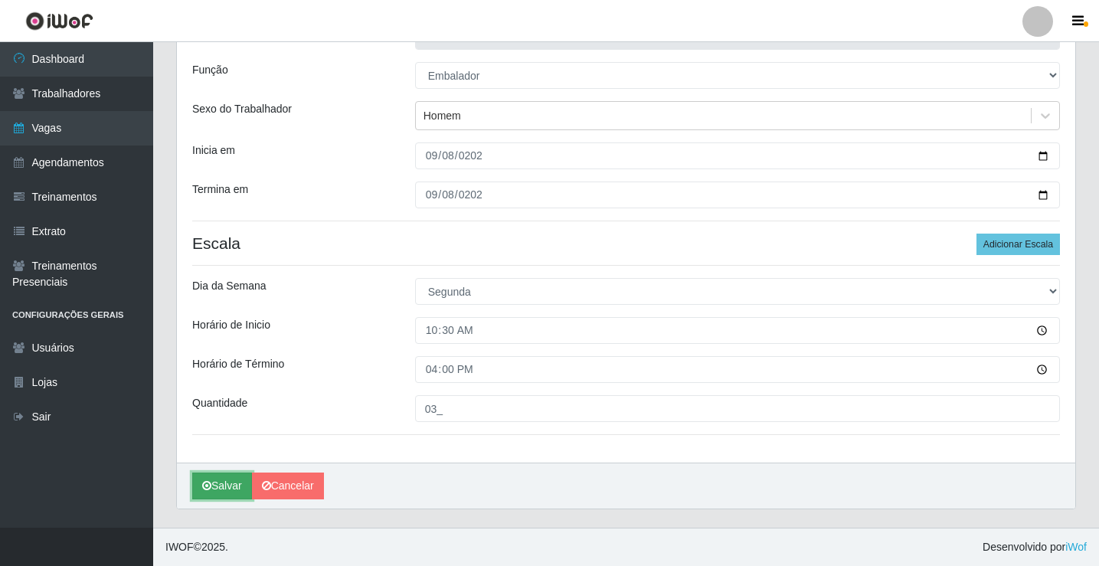
click at [221, 483] on button "Salvar" at bounding box center [222, 486] width 60 height 27
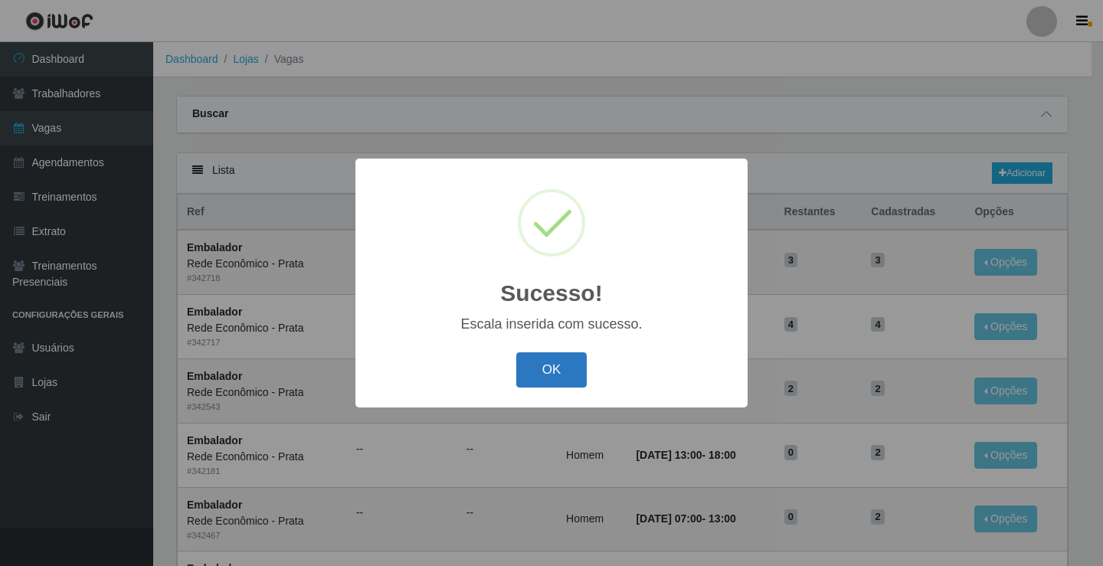
click at [554, 382] on button "OK" at bounding box center [551, 370] width 71 height 36
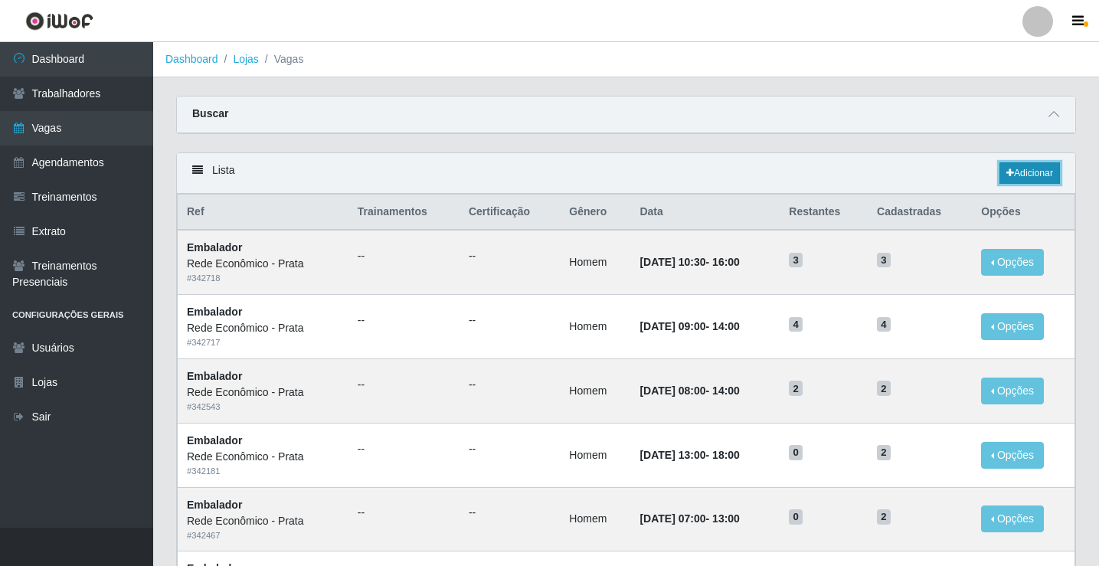
click at [1040, 181] on link "Adicionar" at bounding box center [1030, 172] width 61 height 21
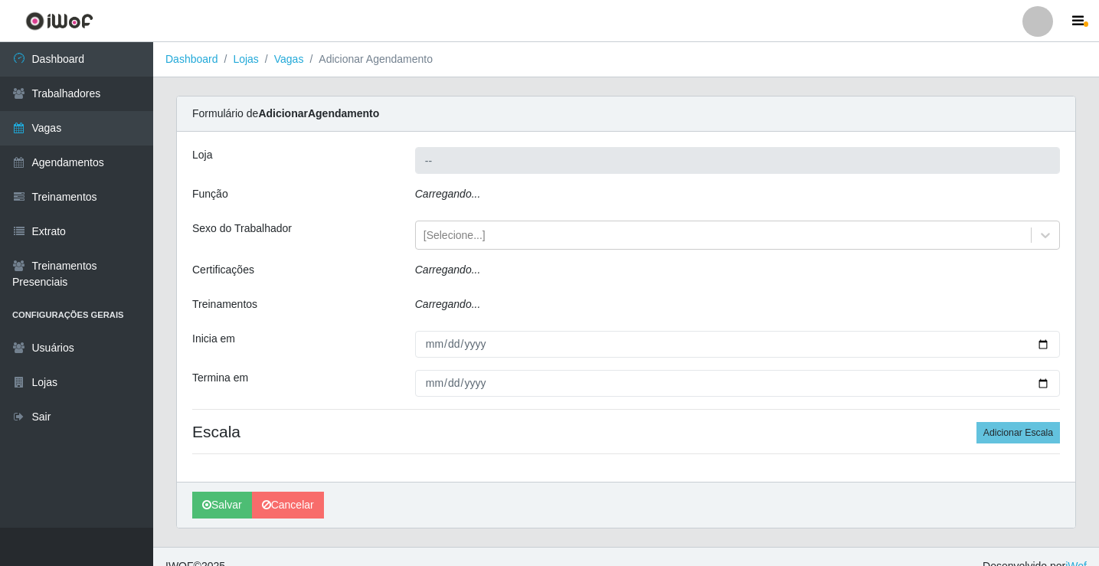
type input "Rede Econômico - Prata"
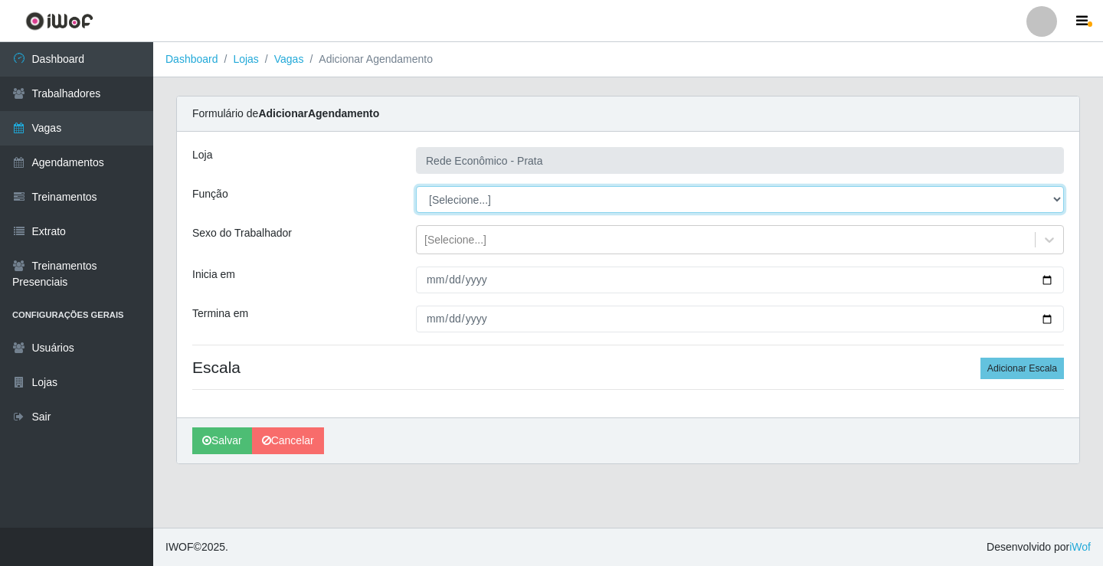
click at [1056, 201] on select "[Selecione...] ASG ASG + ASG ++ Embalador Embalador + Embalador ++ Operador de …" at bounding box center [740, 199] width 648 height 27
select select "1"
click at [416, 186] on select "[Selecione...] ASG ASG + ASG ++ Embalador Embalador + Embalador ++ Operador de …" at bounding box center [740, 199] width 648 height 27
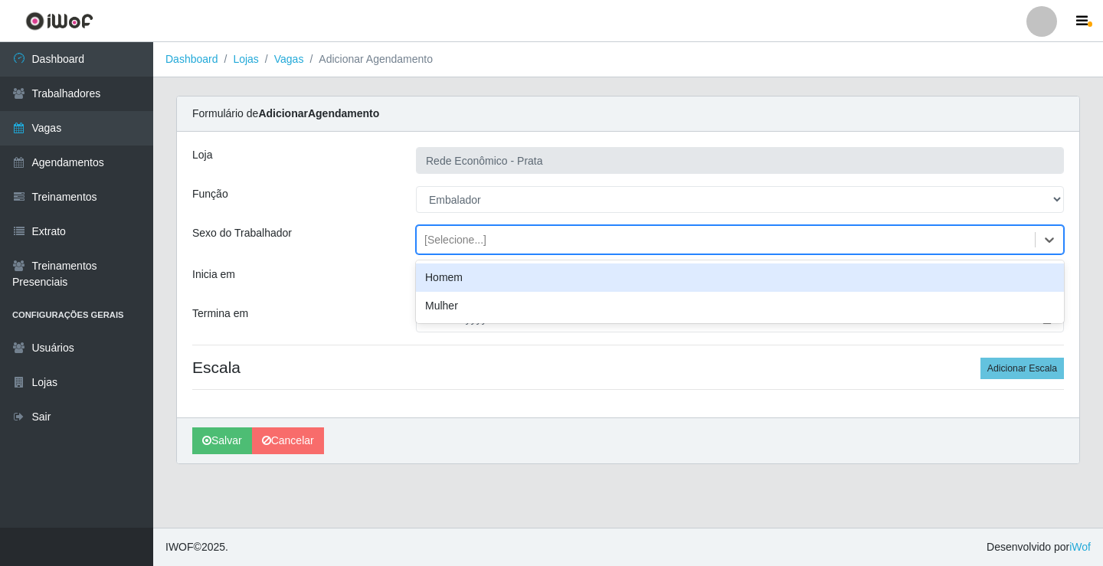
click at [438, 235] on div "[Selecione...]" at bounding box center [455, 240] width 62 height 16
click at [437, 280] on div "Homem" at bounding box center [740, 278] width 648 height 28
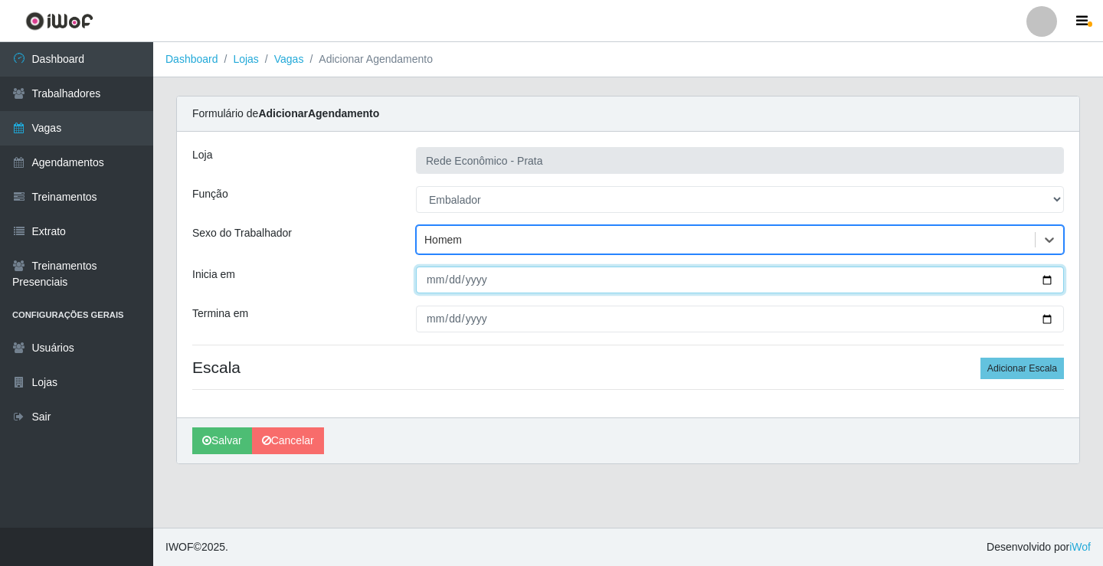
click at [431, 278] on input "Inicia em" at bounding box center [740, 280] width 648 height 27
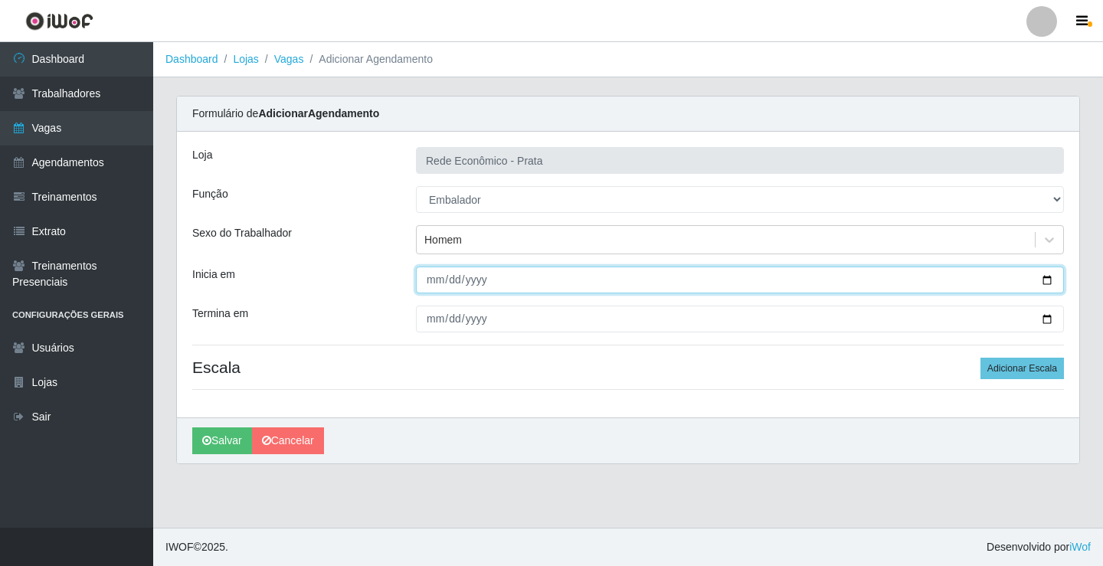
click at [428, 278] on input "Inicia em" at bounding box center [740, 280] width 648 height 27
type input "2025-09-08"
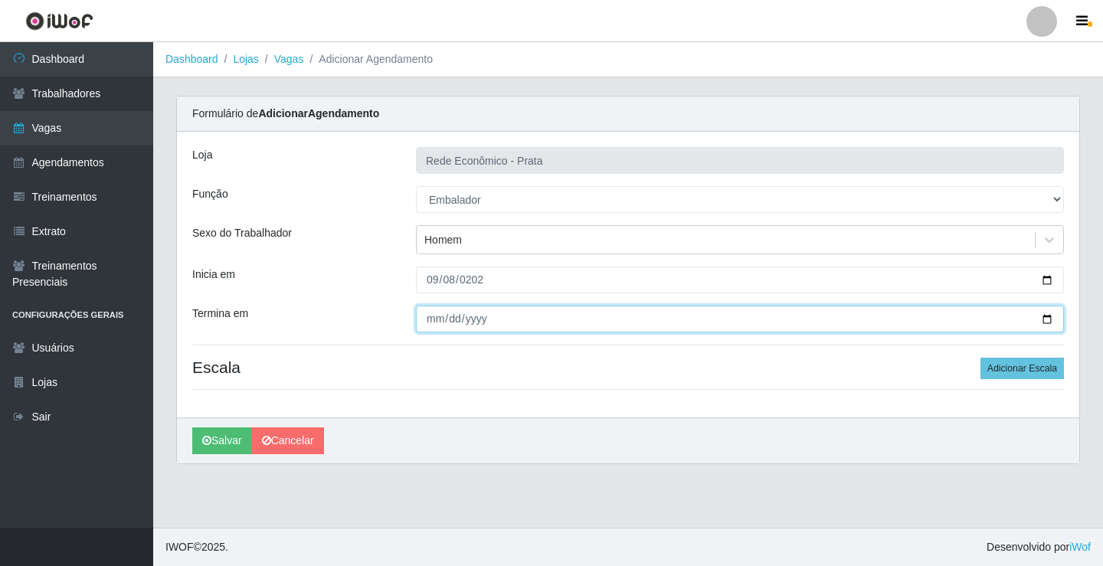
click at [437, 326] on input "Termina em" at bounding box center [740, 319] width 648 height 27
type input "2025-09-08"
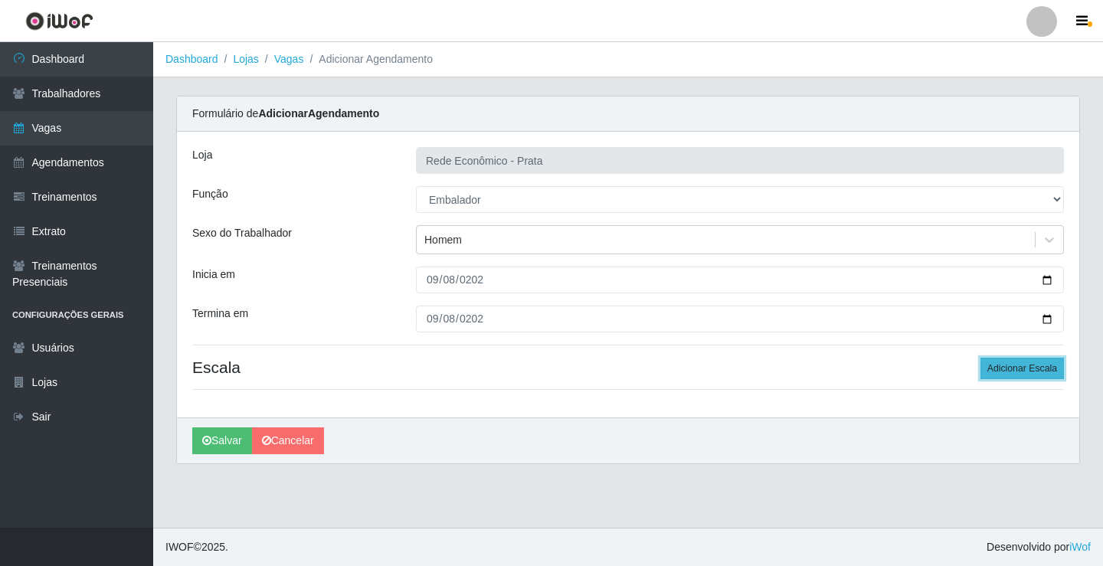
click at [1025, 366] on button "Adicionar Escala" at bounding box center [1022, 368] width 83 height 21
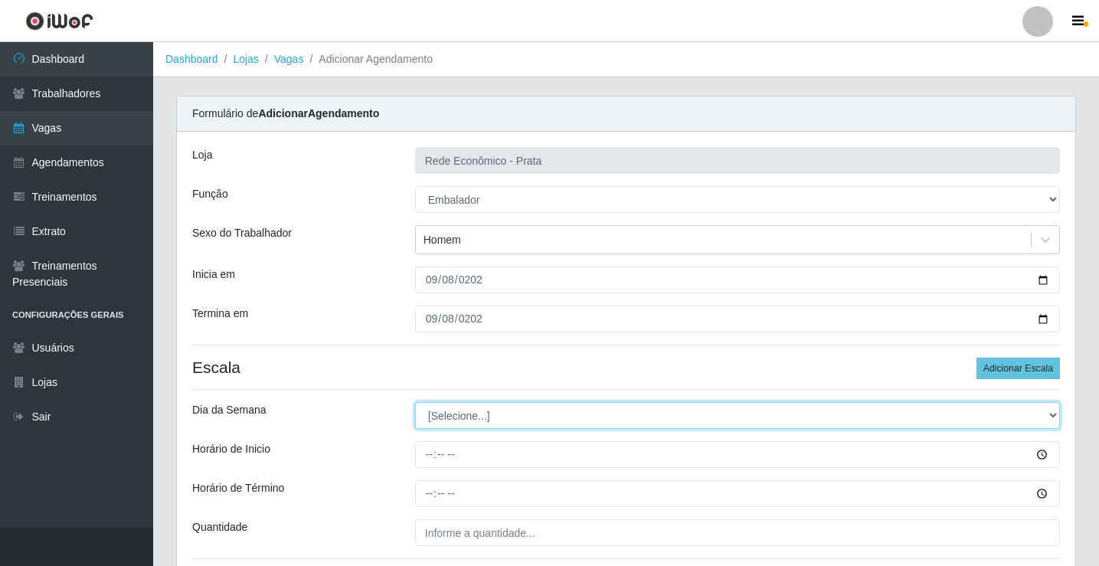
click at [1053, 416] on select "[Selecione...] Segunda Terça Quarta Quinta Sexta Sábado Domingo" at bounding box center [737, 415] width 645 height 27
select select "1"
click at [415, 402] on select "[Selecione...] Segunda Terça Quarta Quinta Sexta Sábado Domingo" at bounding box center [737, 415] width 645 height 27
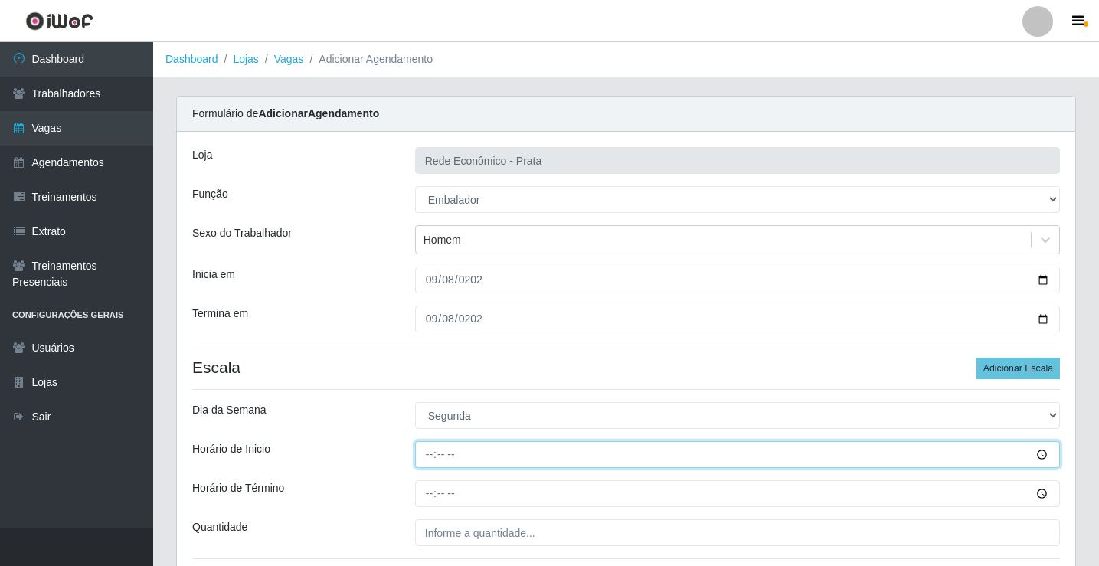
click at [433, 454] on input "Horário de Inicio" at bounding box center [737, 454] width 645 height 27
type input "15:00"
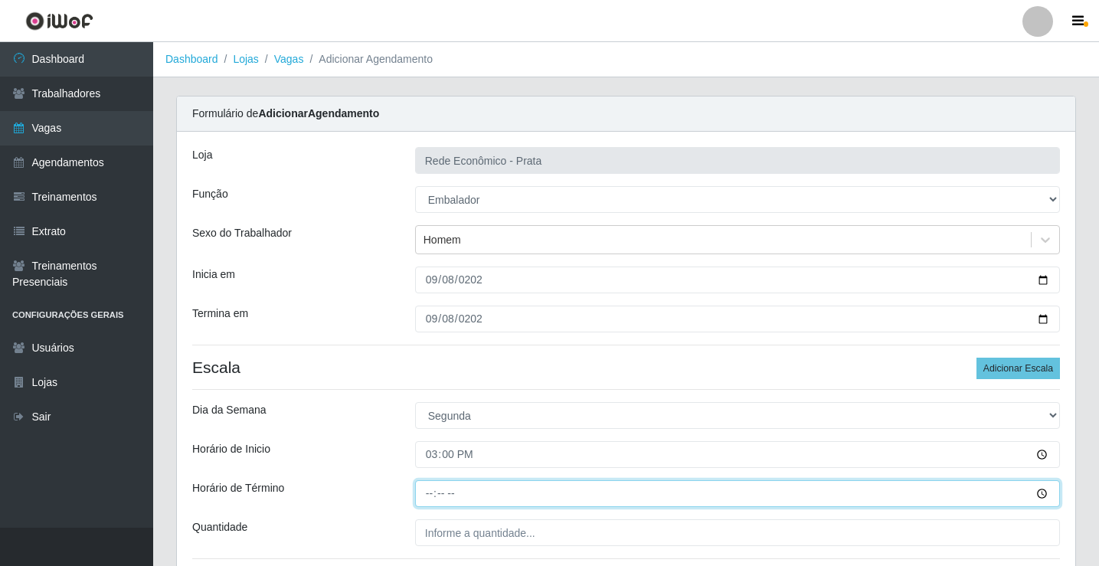
click at [430, 496] on input "Horário de Término" at bounding box center [737, 493] width 645 height 27
type input "20:30"
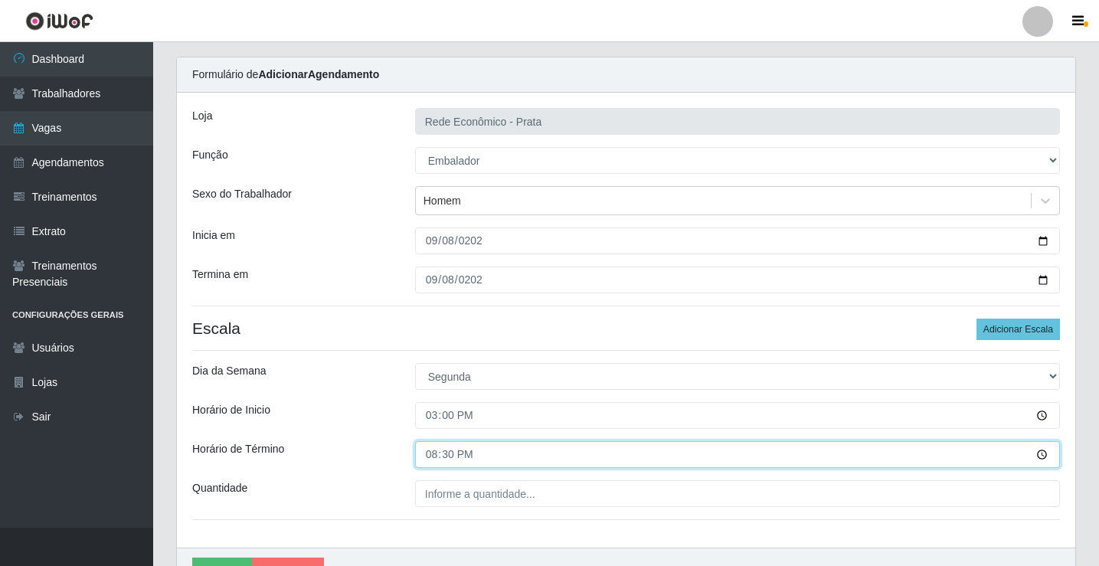
scroll to position [124, 0]
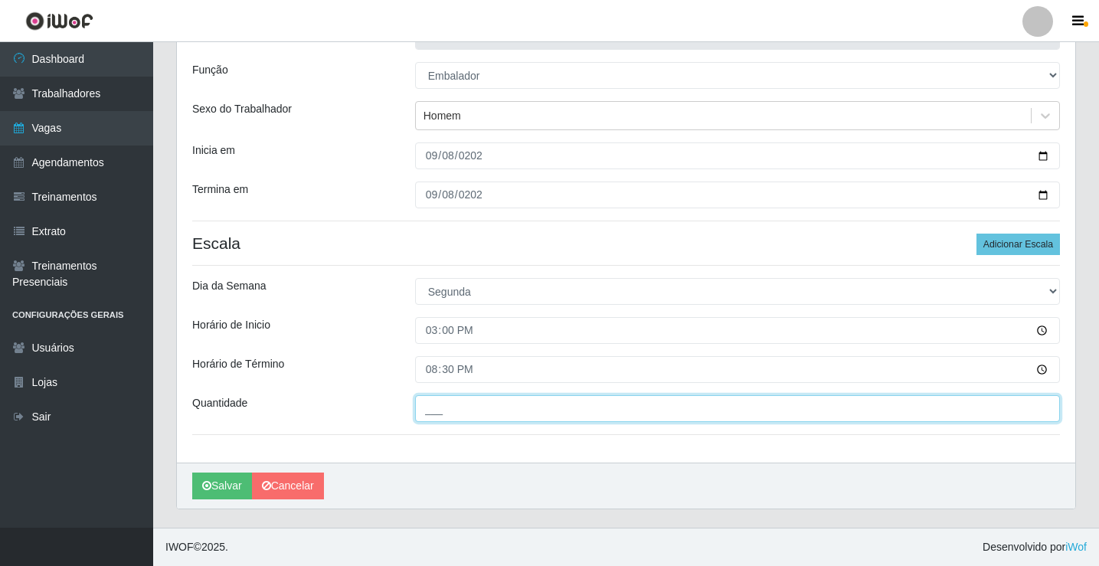
click at [430, 422] on input "___" at bounding box center [737, 408] width 645 height 27
type input "03_"
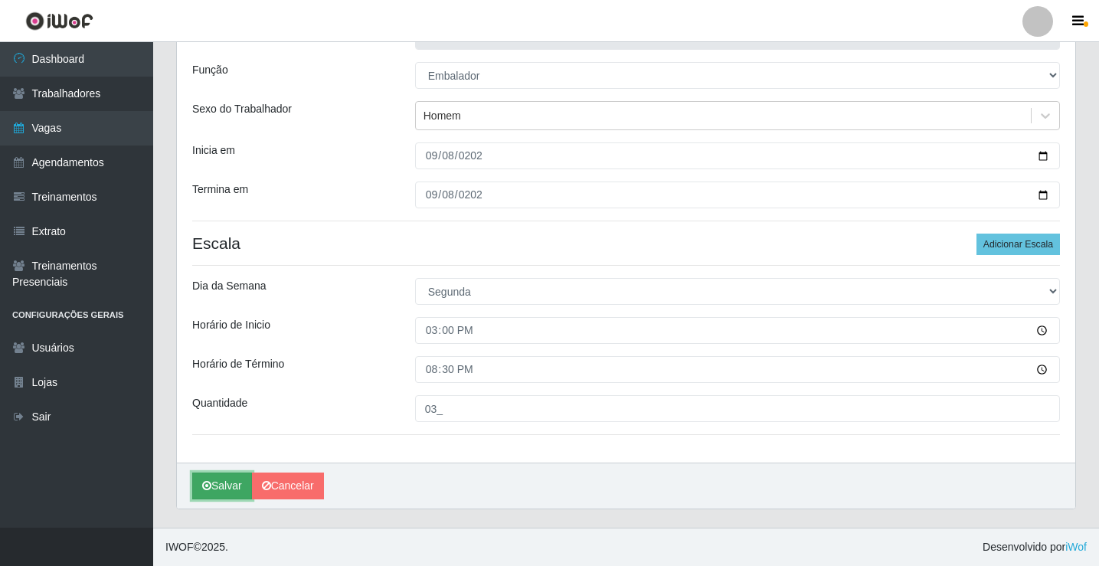
click at [218, 489] on button "Salvar" at bounding box center [222, 486] width 60 height 27
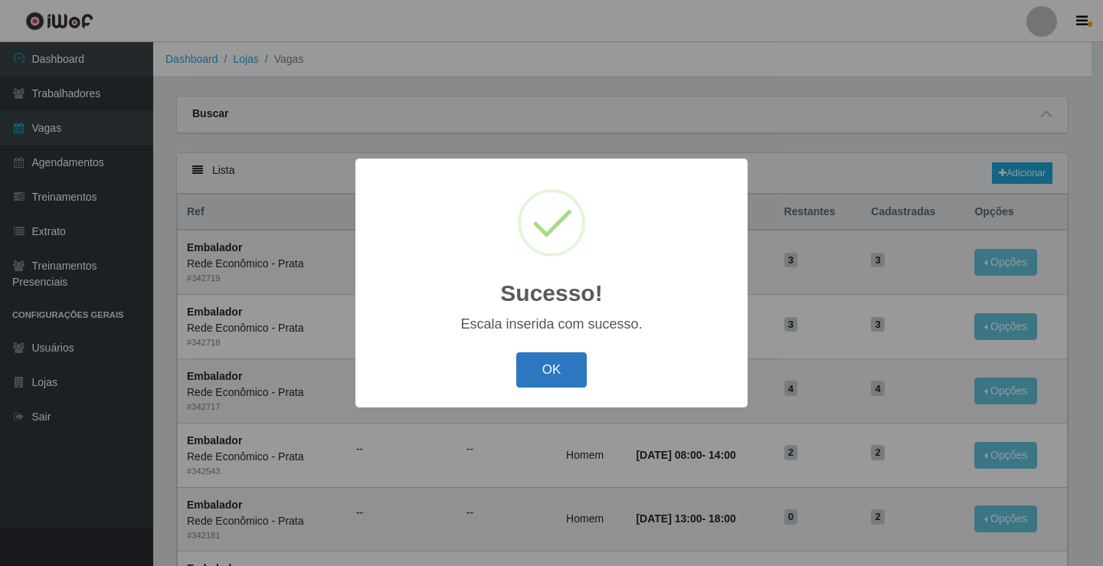
click at [567, 379] on button "OK" at bounding box center [551, 370] width 71 height 36
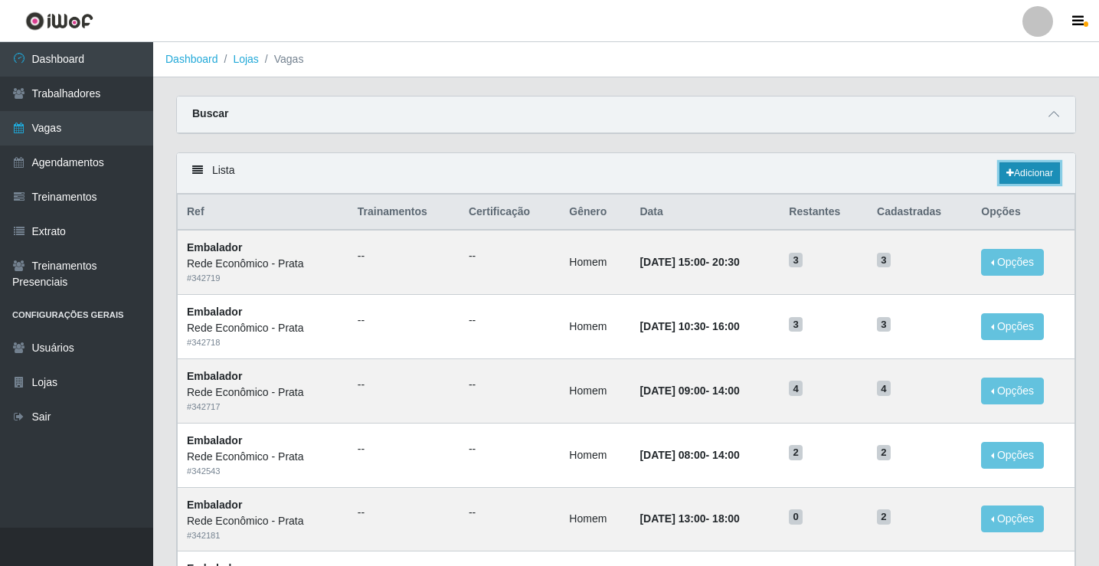
click at [1024, 175] on link "Adicionar" at bounding box center [1030, 172] width 61 height 21
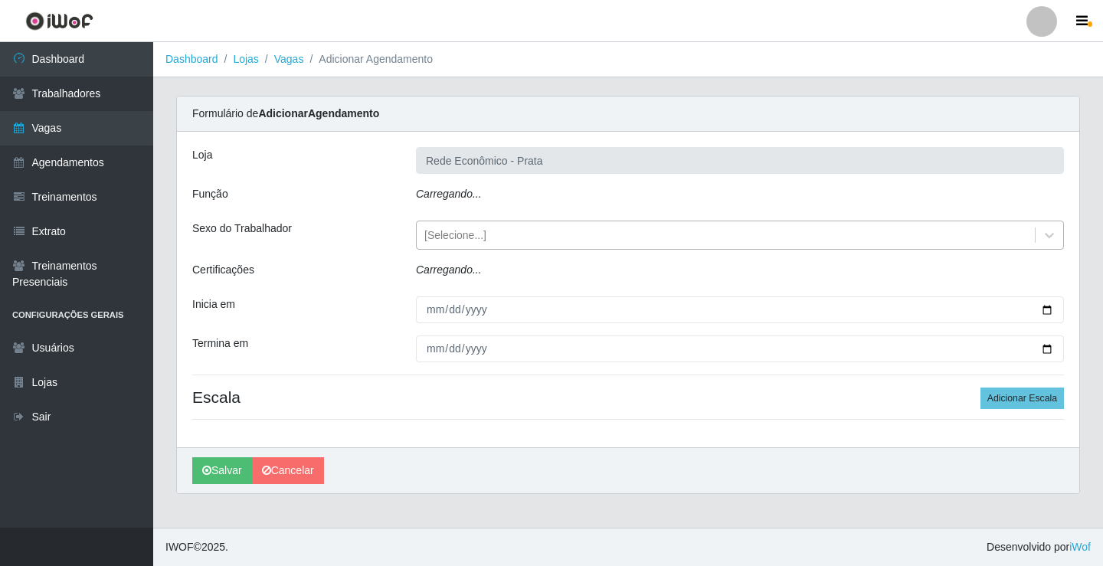
type input "Rede Econômico - Prata"
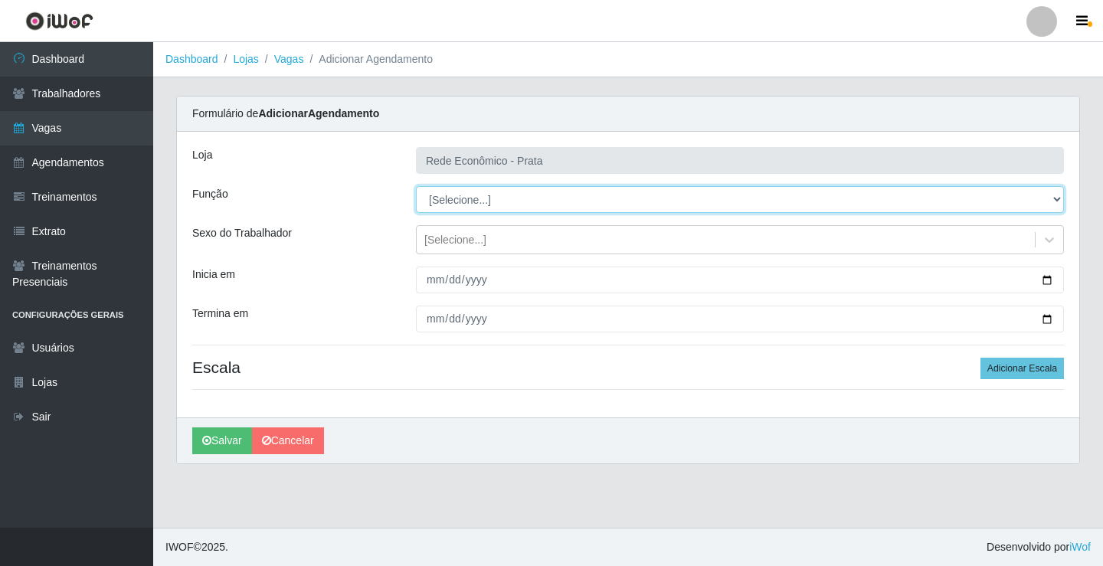
drag, startPoint x: 1058, startPoint y: 201, endPoint x: 995, endPoint y: 204, distance: 62.9
click at [1058, 201] on select "[Selecione...] ASG ASG + ASG ++ Embalador Embalador + Embalador ++ Operador de …" at bounding box center [740, 199] width 648 height 27
select select "1"
click at [416, 186] on select "[Selecione...] ASG ASG + ASG ++ Embalador Embalador + Embalador ++ Operador de …" at bounding box center [740, 199] width 648 height 27
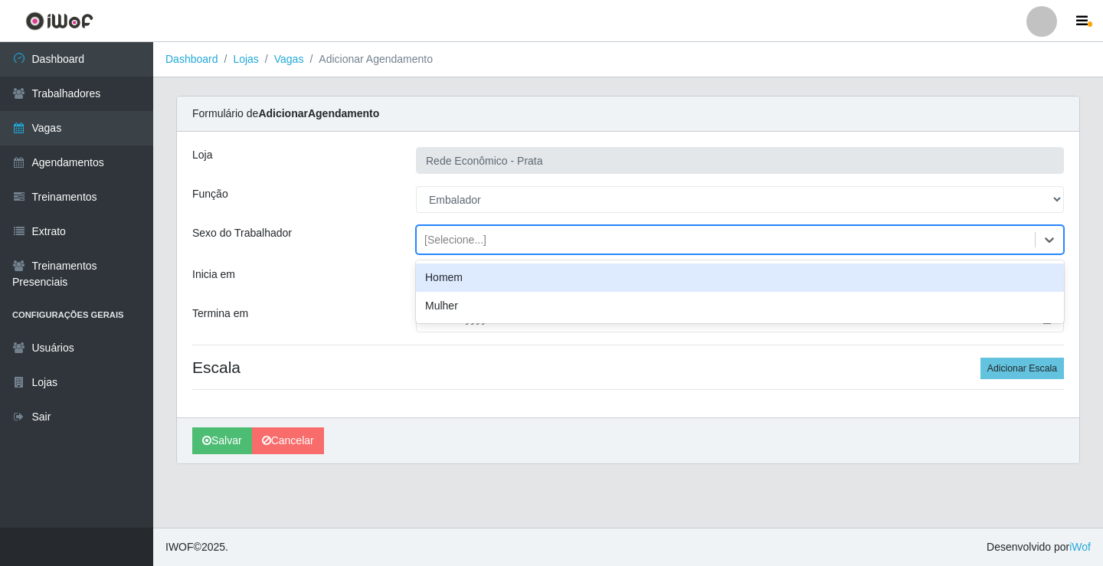
click at [447, 240] on div "[Selecione...]" at bounding box center [455, 240] width 62 height 16
click at [445, 284] on div "Homem" at bounding box center [740, 278] width 648 height 28
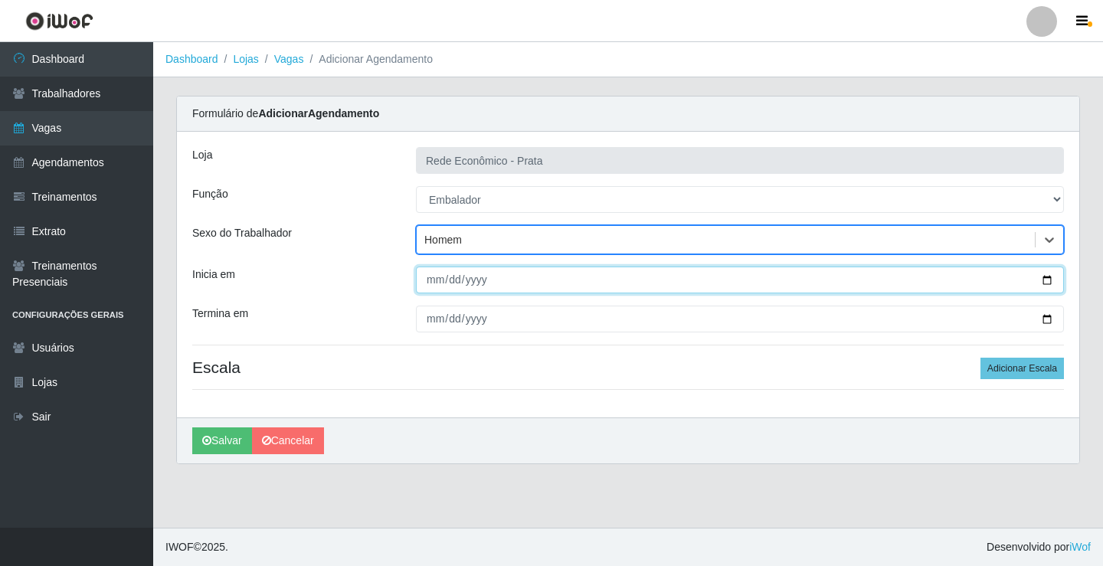
click at [431, 274] on input "Inicia em" at bounding box center [740, 280] width 648 height 27
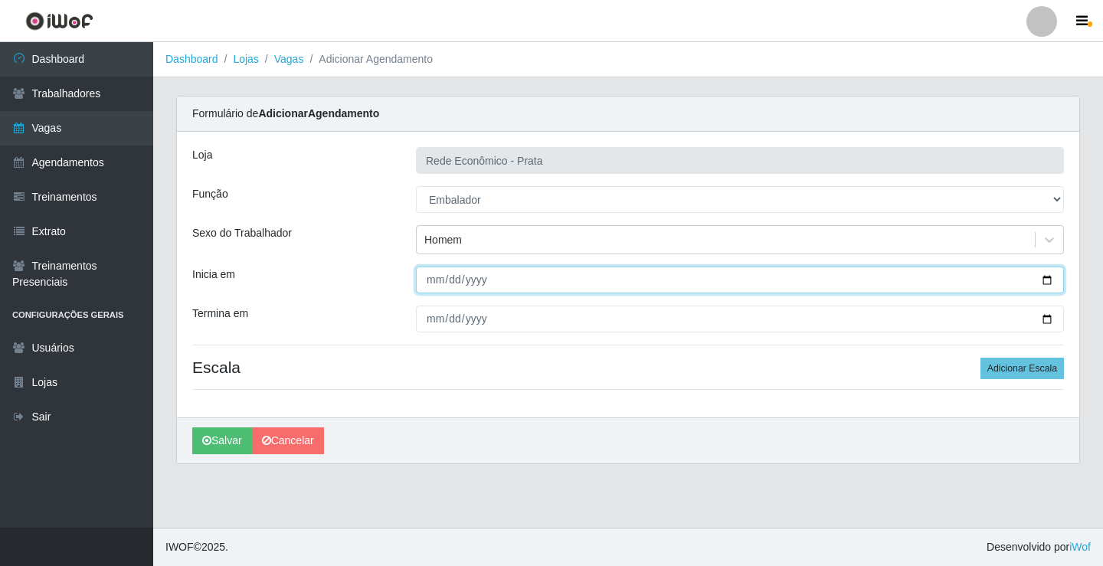
click at [424, 280] on input "Inicia em" at bounding box center [740, 280] width 648 height 27
click at [428, 280] on input "Inicia em" at bounding box center [740, 280] width 648 height 27
type input "2025-09-08"
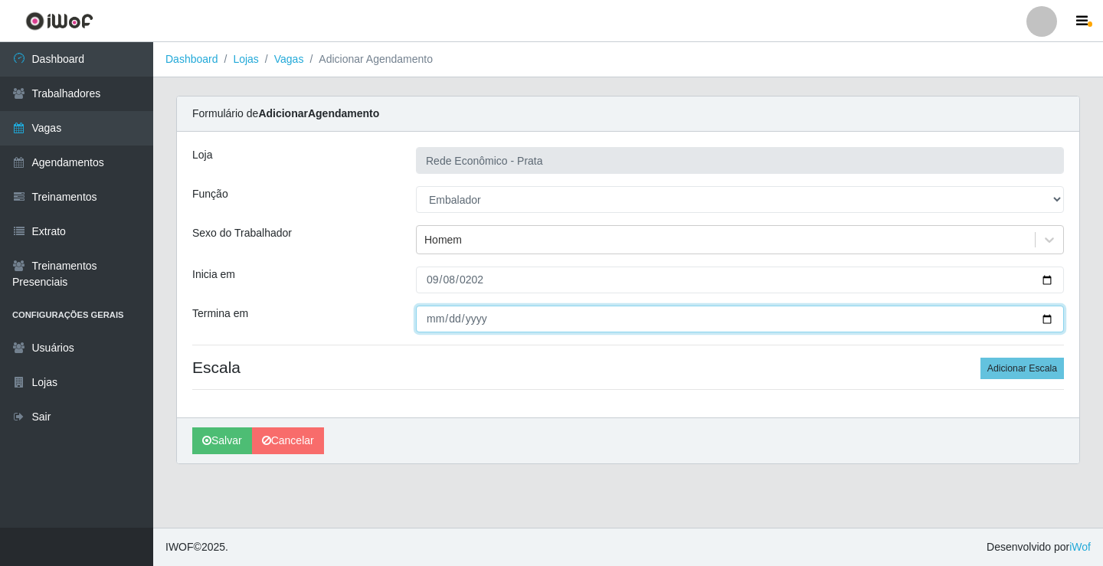
click at [434, 327] on input "Termina em" at bounding box center [740, 319] width 648 height 27
type input "2025-09-08"
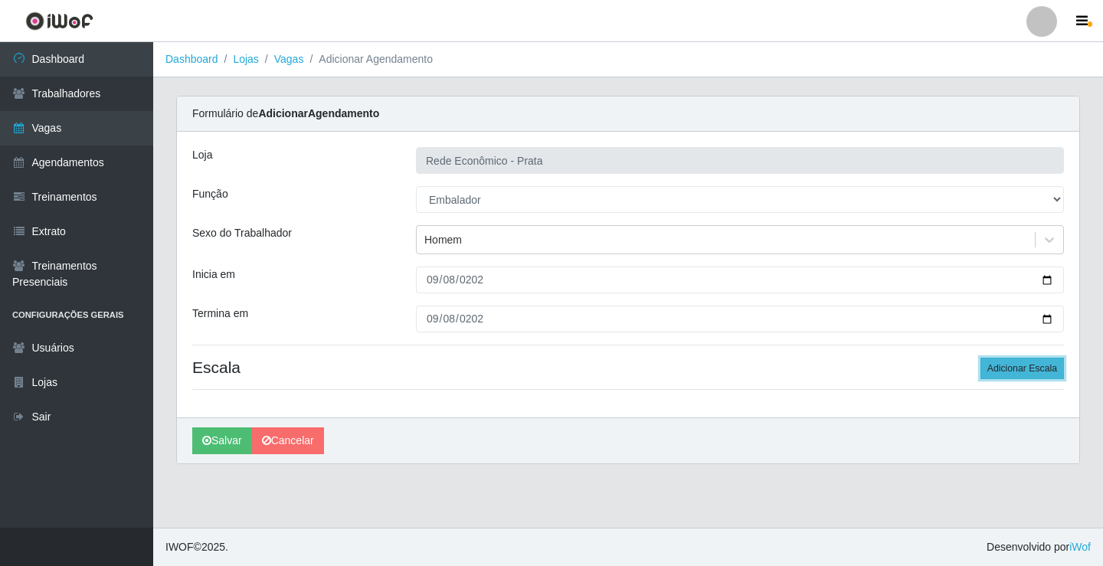
click at [1028, 373] on button "Adicionar Escala" at bounding box center [1022, 368] width 83 height 21
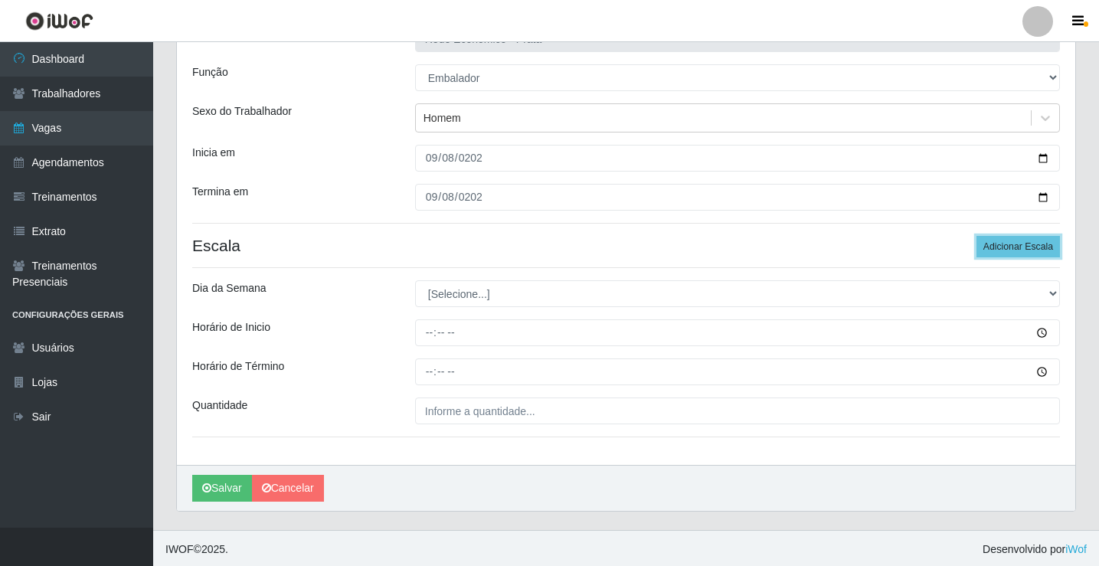
scroll to position [124, 0]
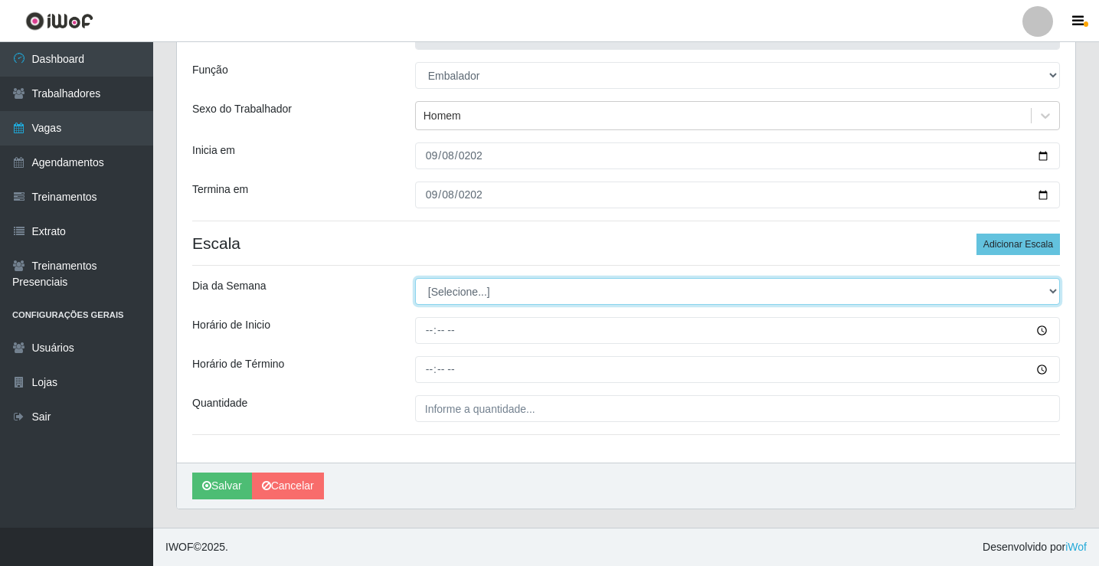
click at [1055, 288] on select "[Selecione...] Segunda Terça Quarta Quinta Sexta Sábado Domingo" at bounding box center [737, 291] width 645 height 27
select select "1"
click at [415, 278] on select "[Selecione...] Segunda Terça Quarta Quinta Sexta Sábado Domingo" at bounding box center [737, 291] width 645 height 27
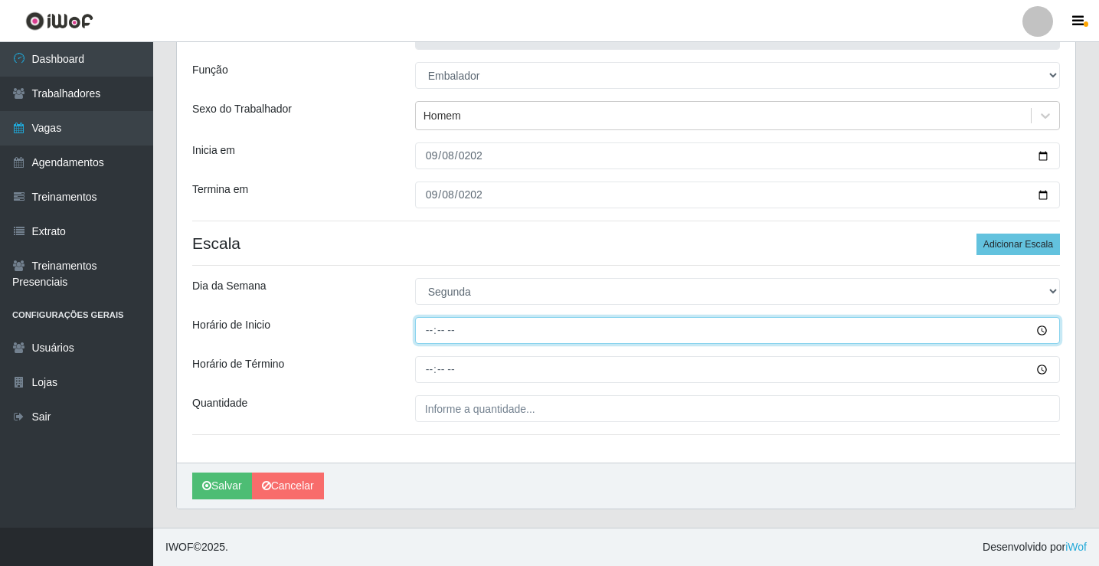
click at [421, 330] on input "Horário de Inicio" at bounding box center [737, 330] width 645 height 27
type input "16:00"
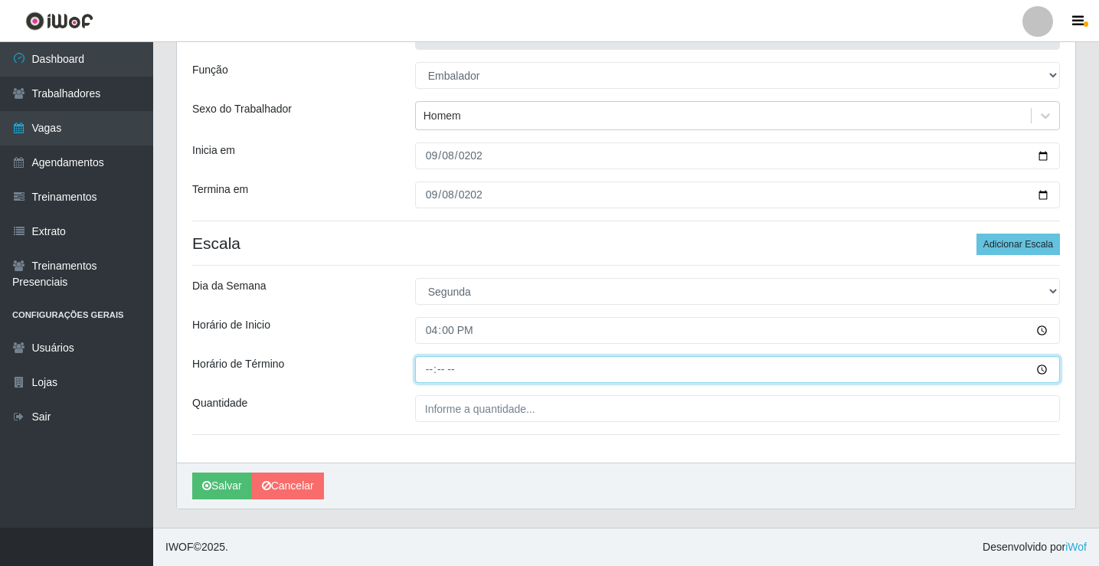
click at [422, 367] on input "Horário de Término" at bounding box center [737, 369] width 645 height 27
type input "20:30"
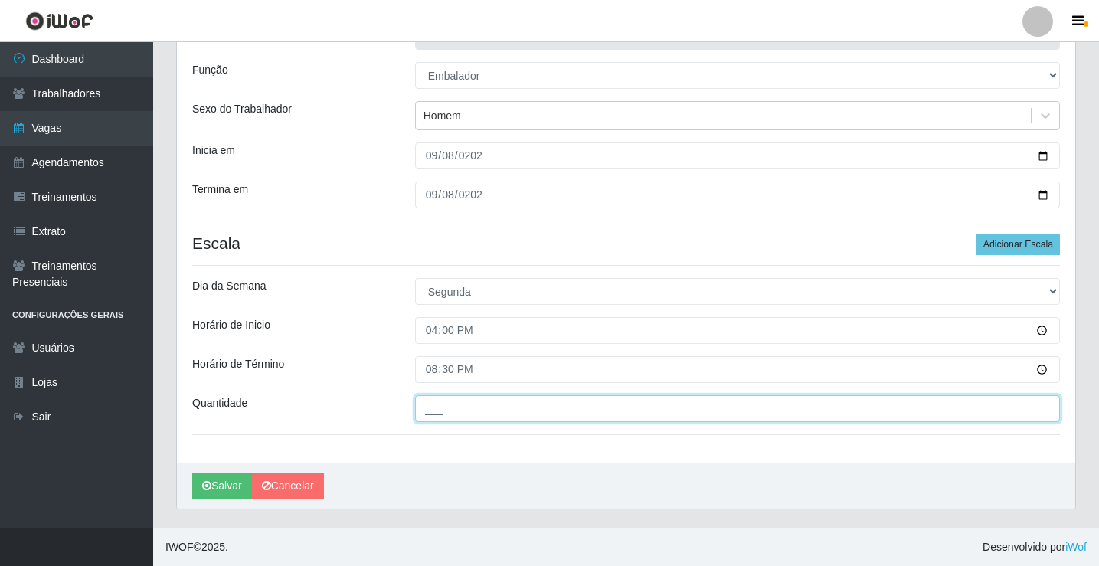
click at [446, 404] on input "___" at bounding box center [737, 408] width 645 height 27
type input "03_"
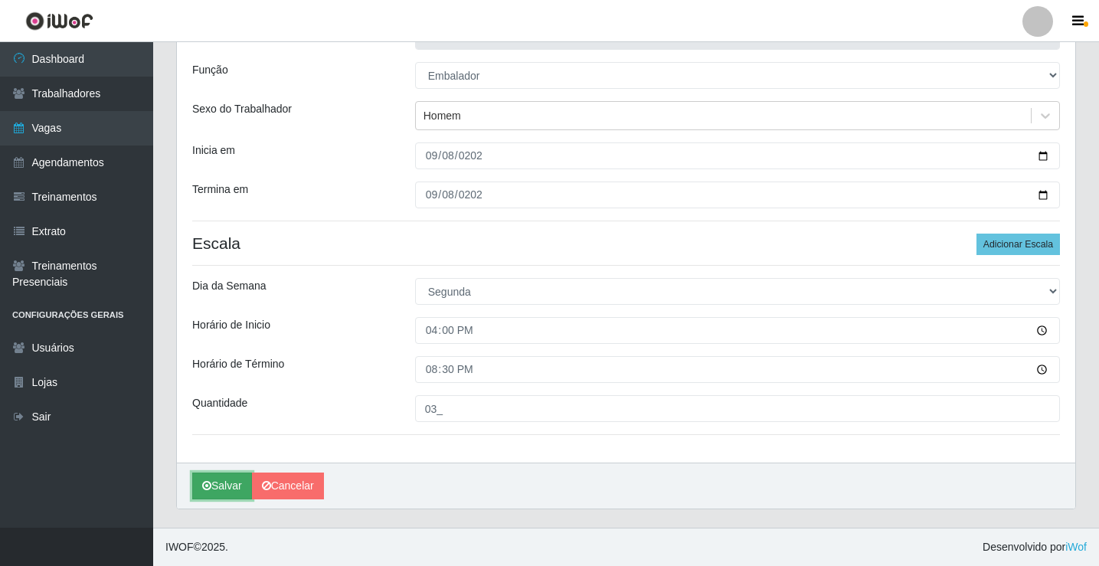
click at [221, 496] on button "Salvar" at bounding box center [222, 486] width 60 height 27
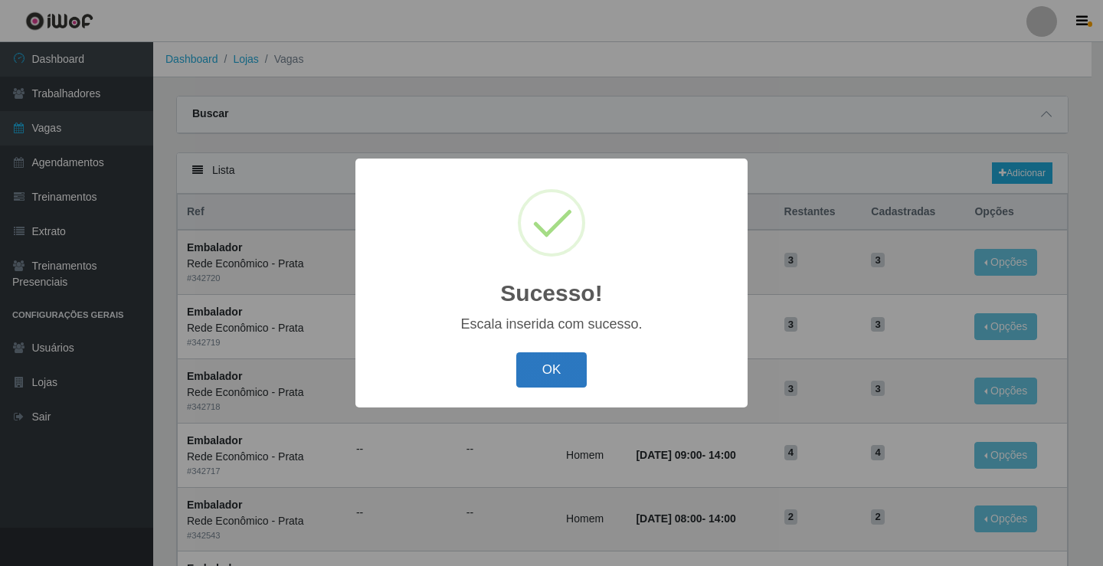
click at [549, 365] on button "OK" at bounding box center [551, 370] width 71 height 36
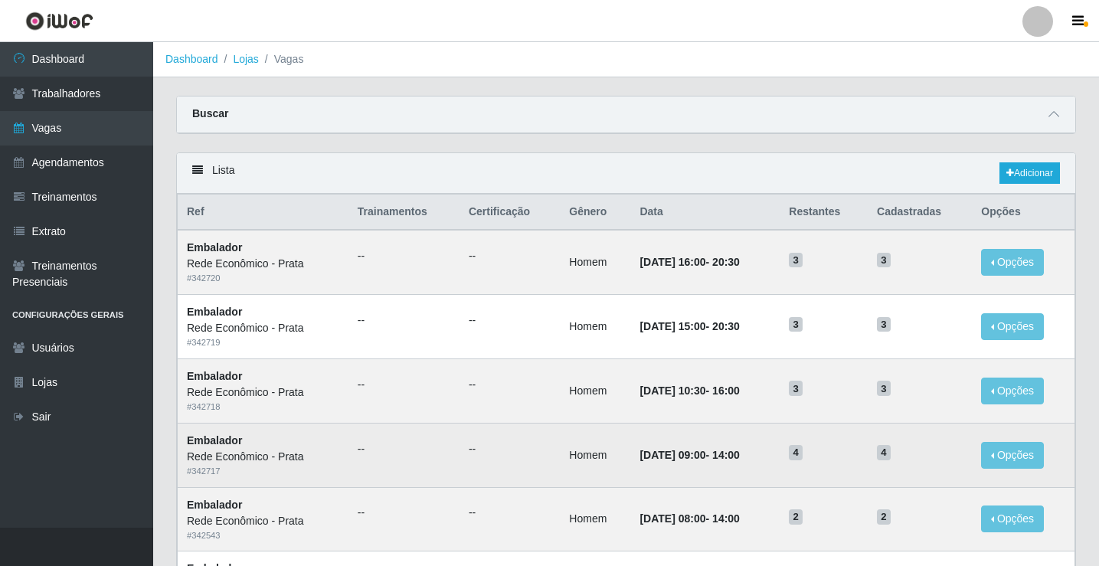
scroll to position [77, 0]
